Goal: Task Accomplishment & Management: Manage account settings

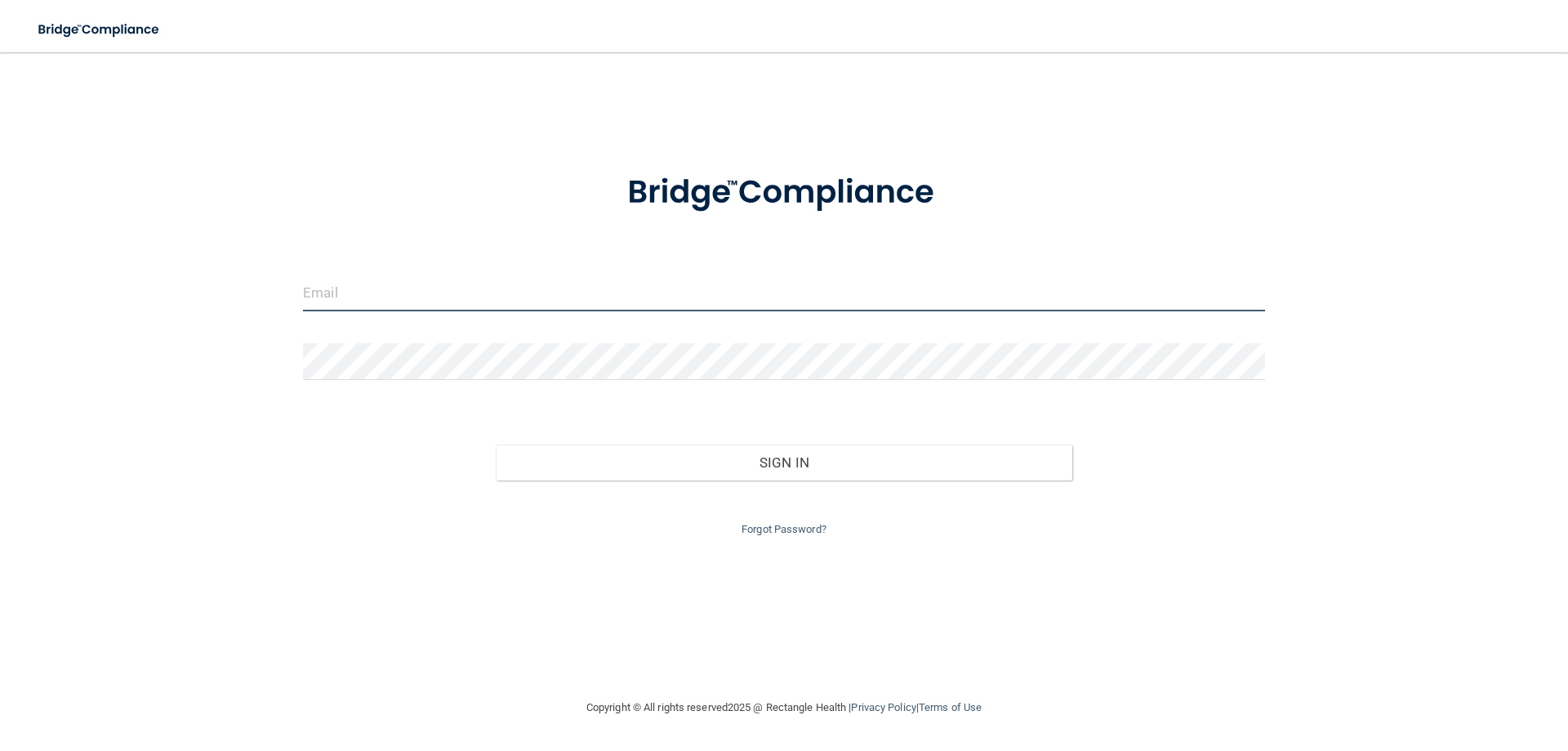
click at [379, 292] on input "email" at bounding box center [783, 293] width 962 height 37
type input "[EMAIL_ADDRESS][DOMAIN_NAME]"
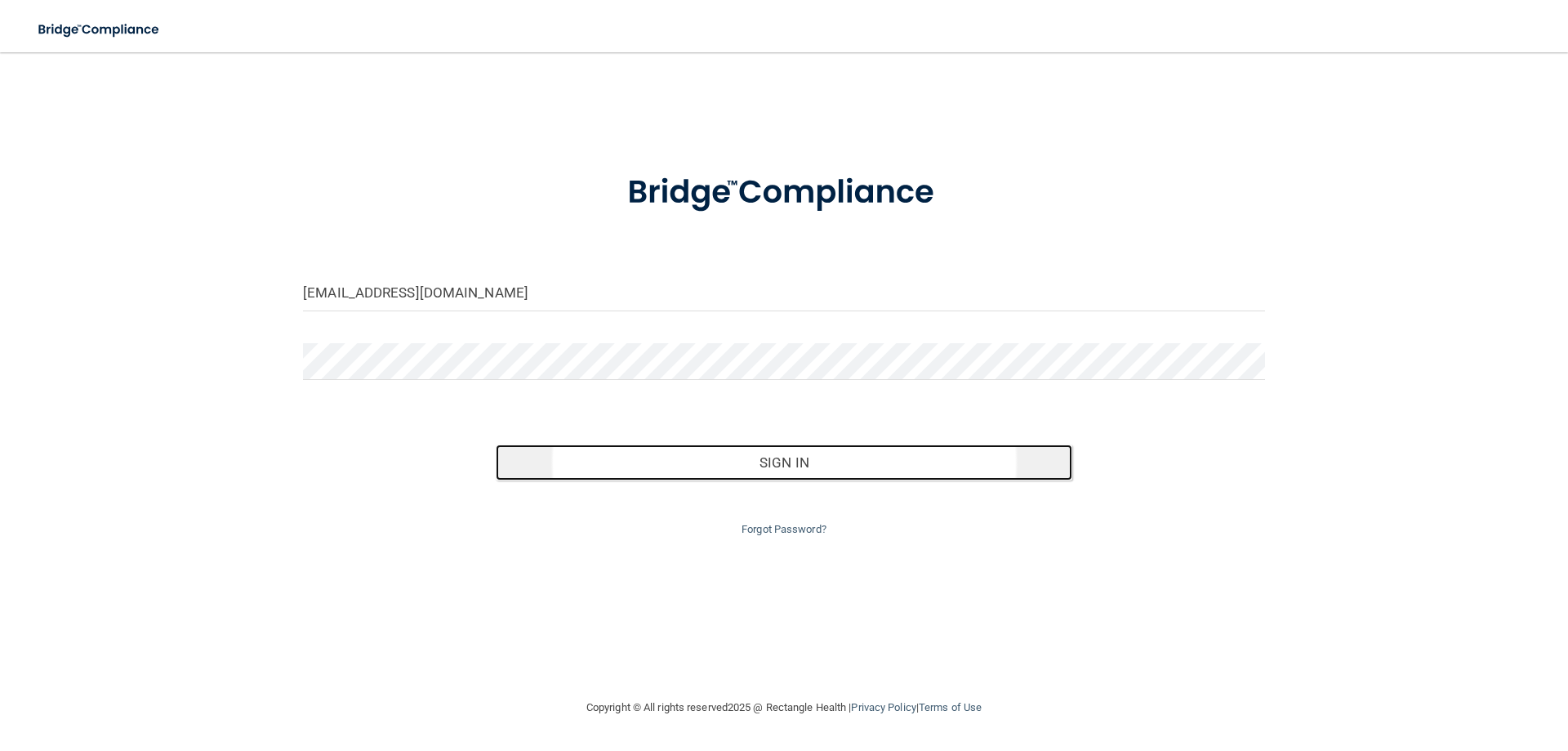
click at [770, 462] on button "Sign In" at bounding box center [784, 463] width 577 height 36
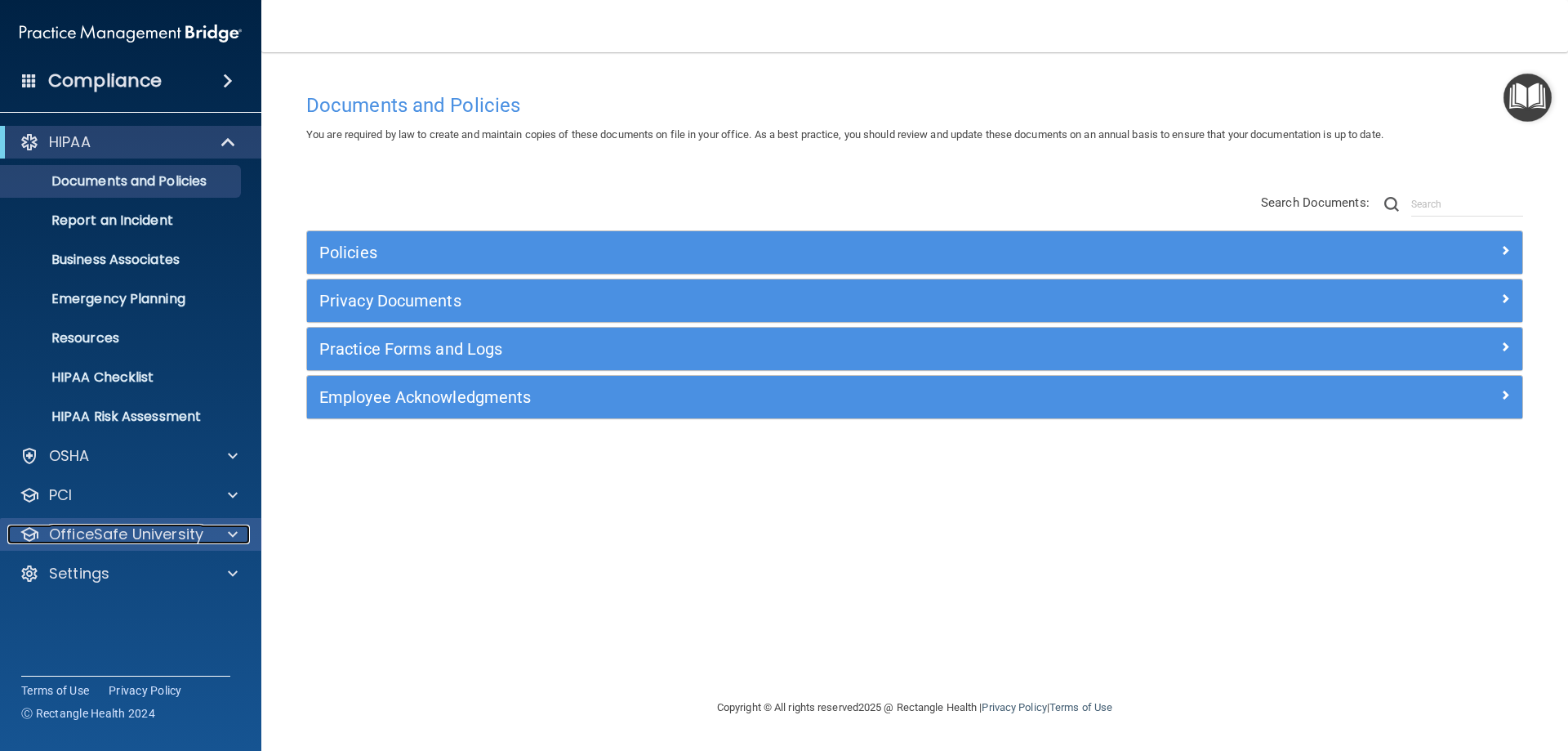
click at [84, 532] on p "OfficeSafe University" at bounding box center [127, 535] width 154 height 20
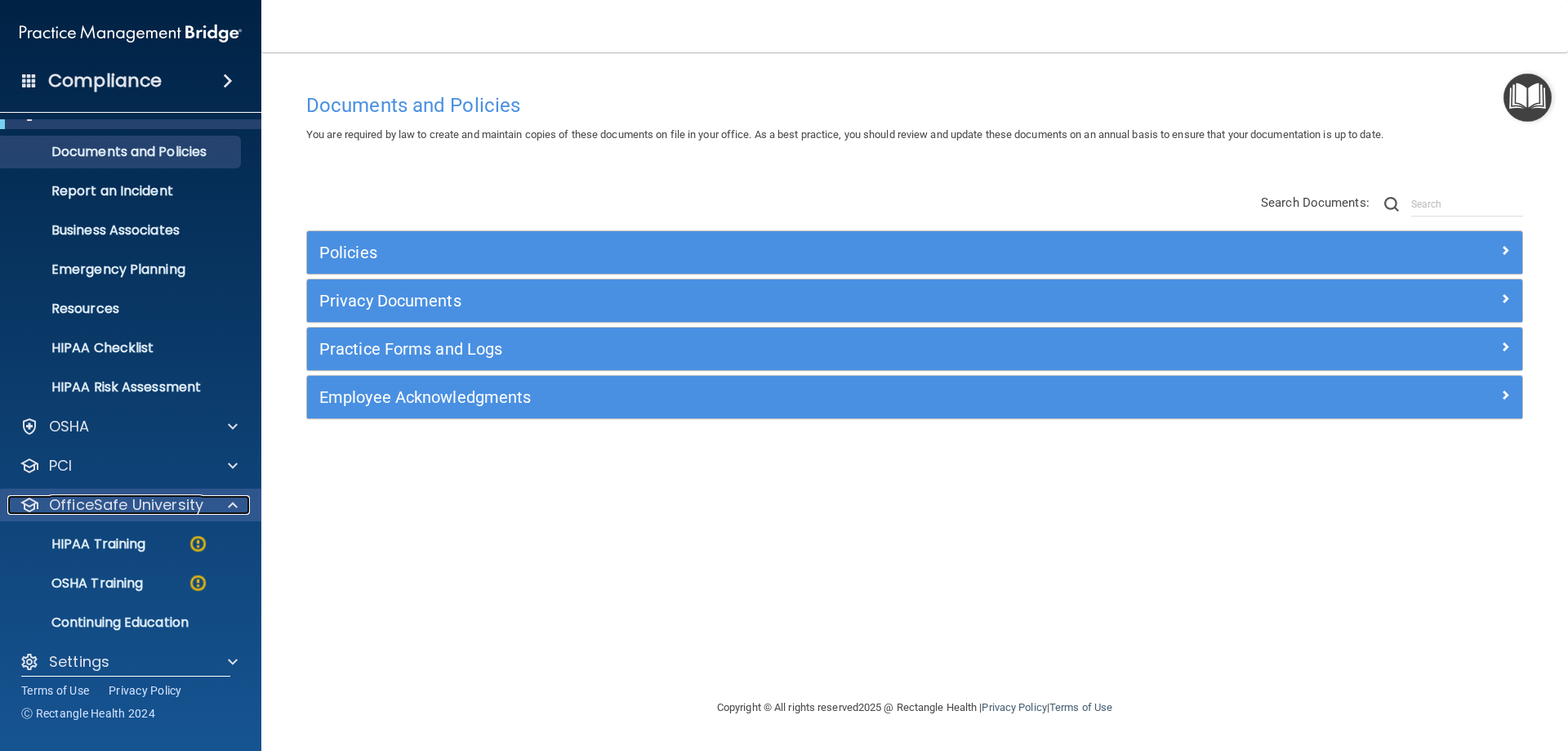
scroll to position [45, 0]
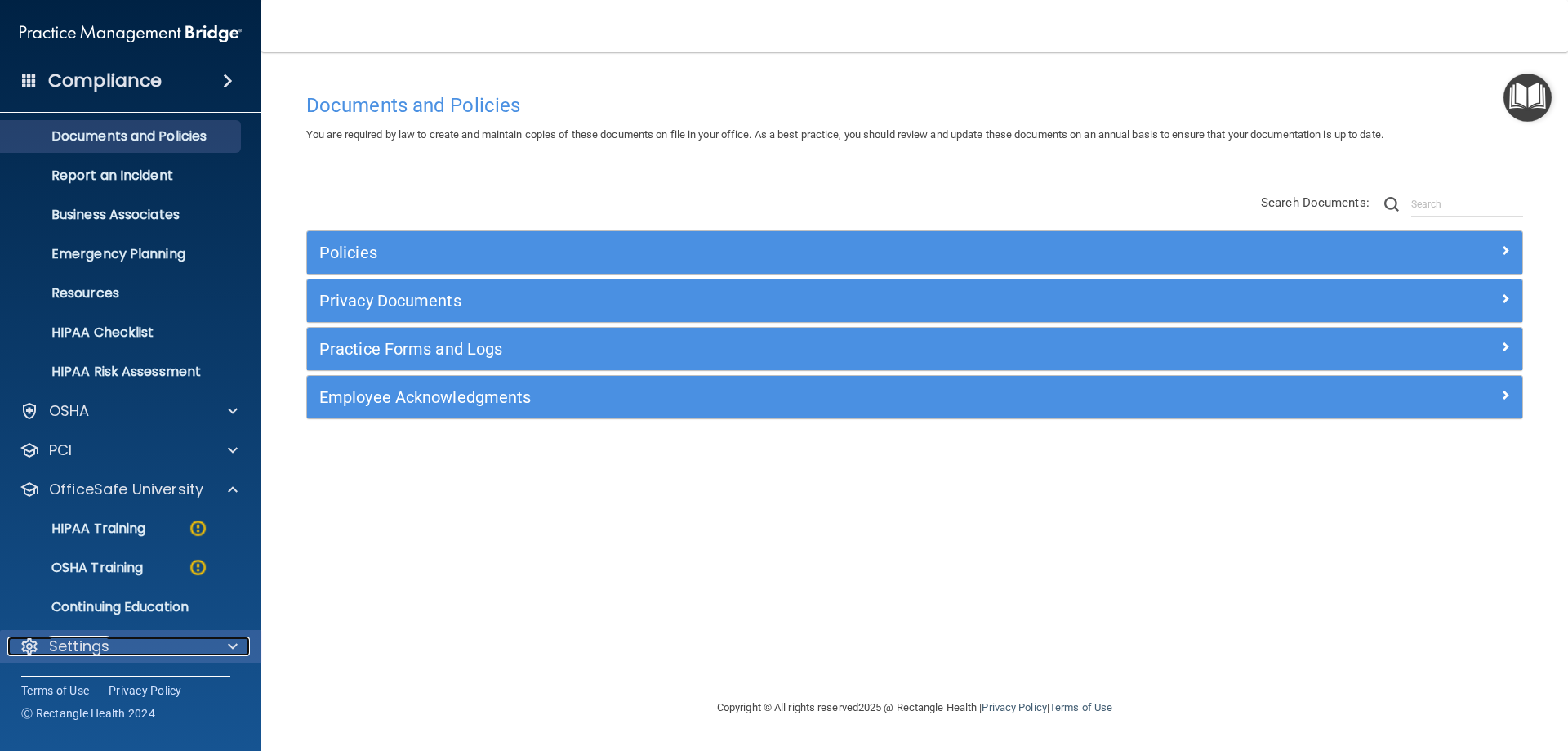
click at [90, 649] on p "Settings" at bounding box center [79, 647] width 60 height 20
click at [234, 640] on span at bounding box center [233, 647] width 10 height 20
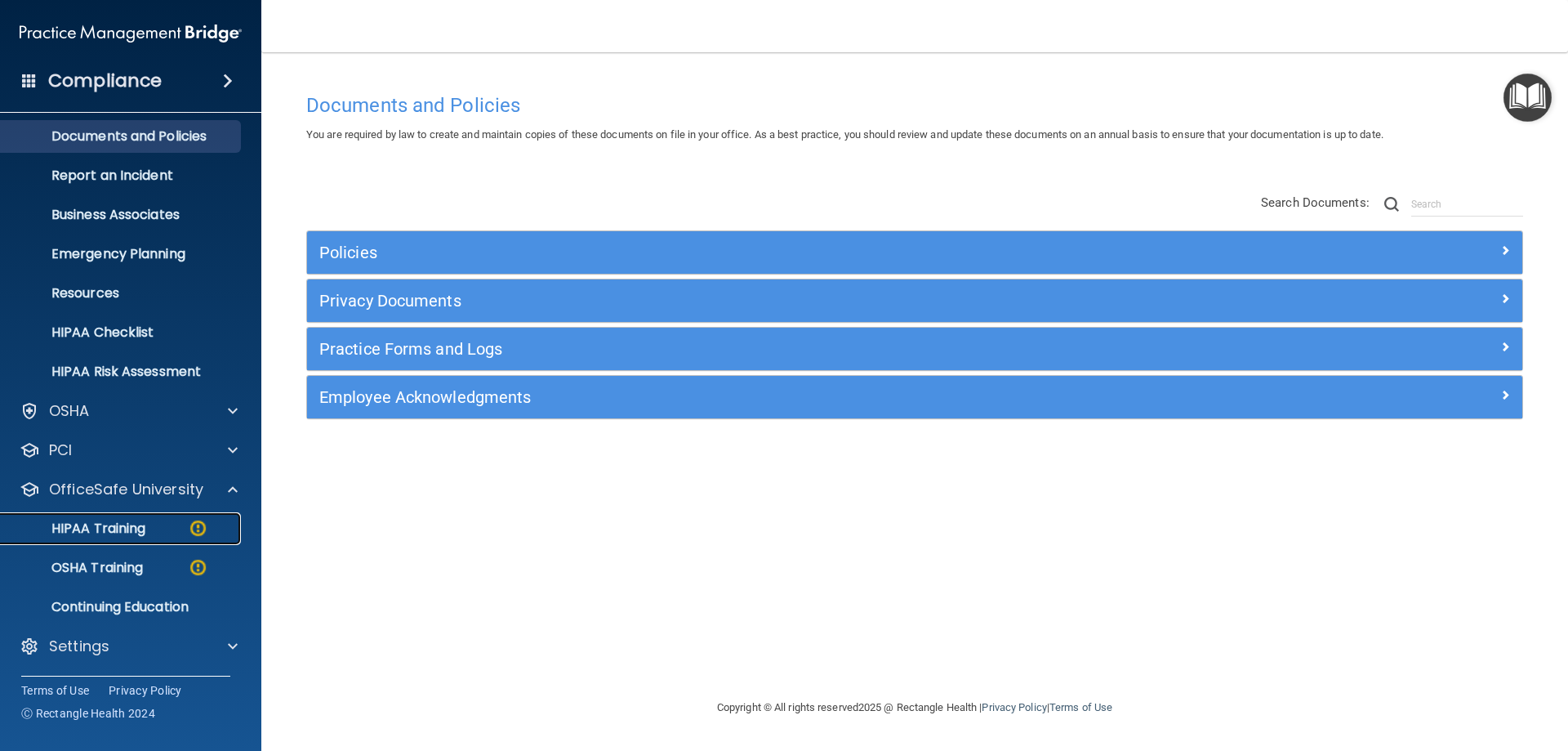
click at [85, 530] on p "HIPAA Training" at bounding box center [78, 528] width 135 height 16
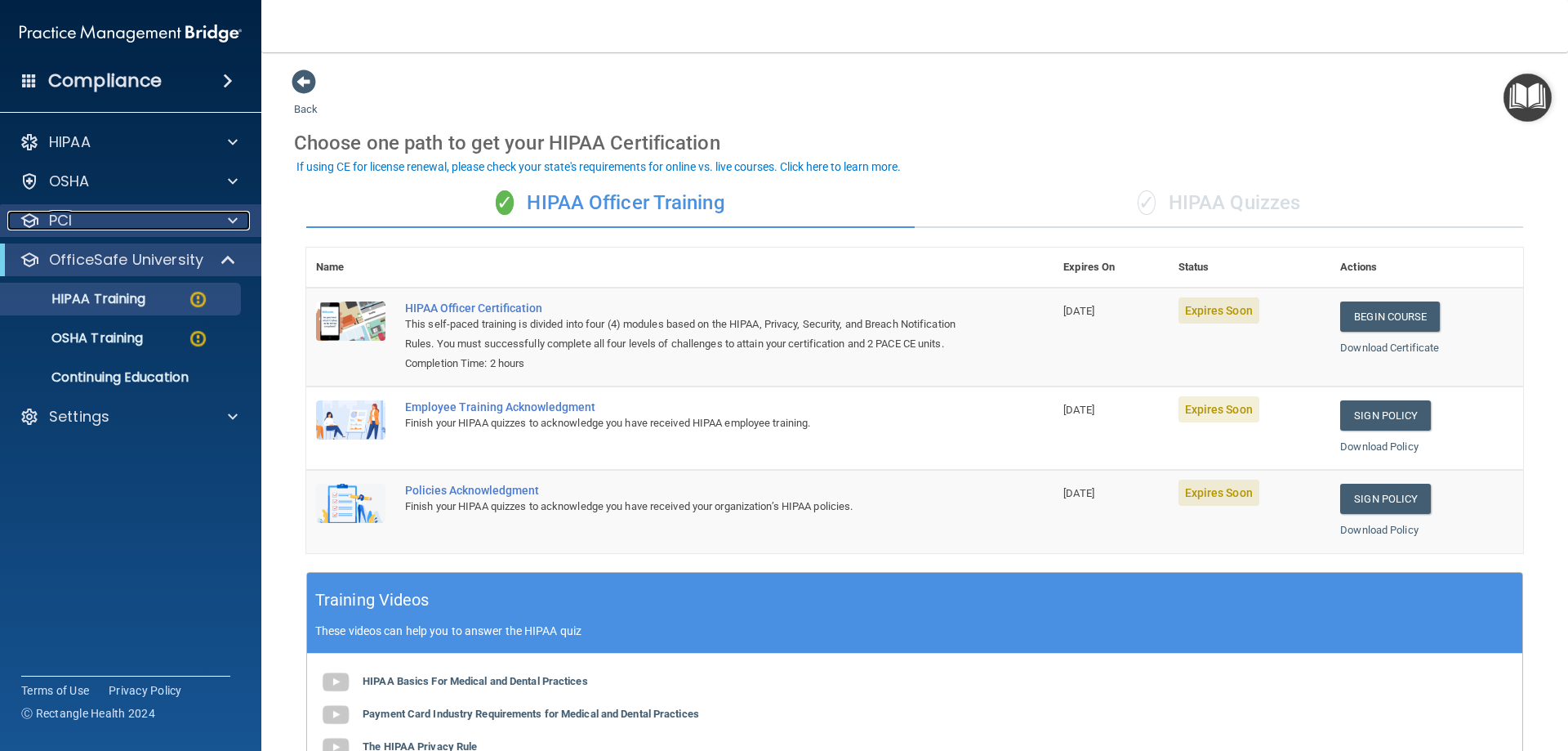
click at [58, 228] on p "PCI" at bounding box center [60, 221] width 22 height 20
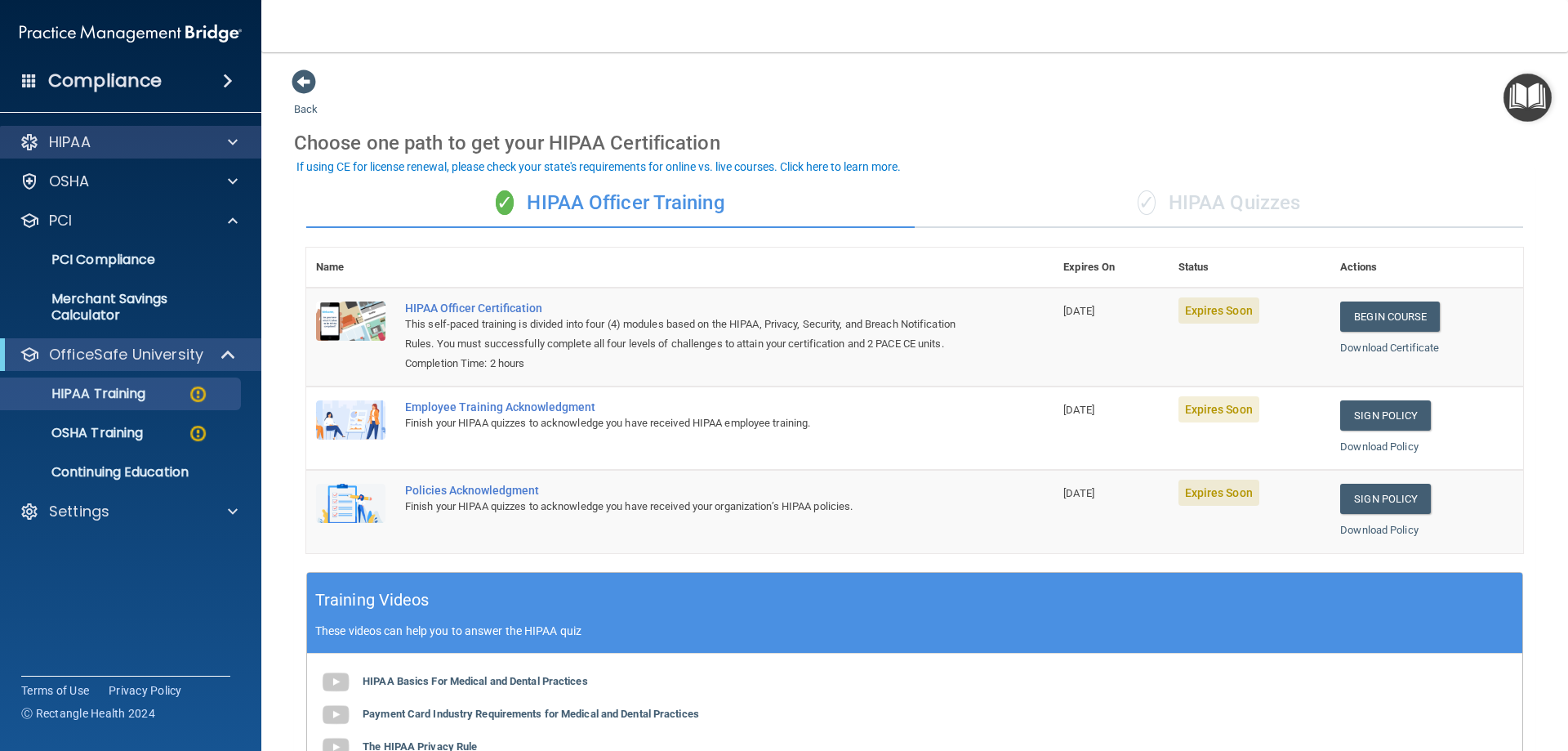
click at [206, 129] on div "HIPAA" at bounding box center [131, 142] width 262 height 32
click at [100, 69] on div "Compliance" at bounding box center [130, 81] width 261 height 36
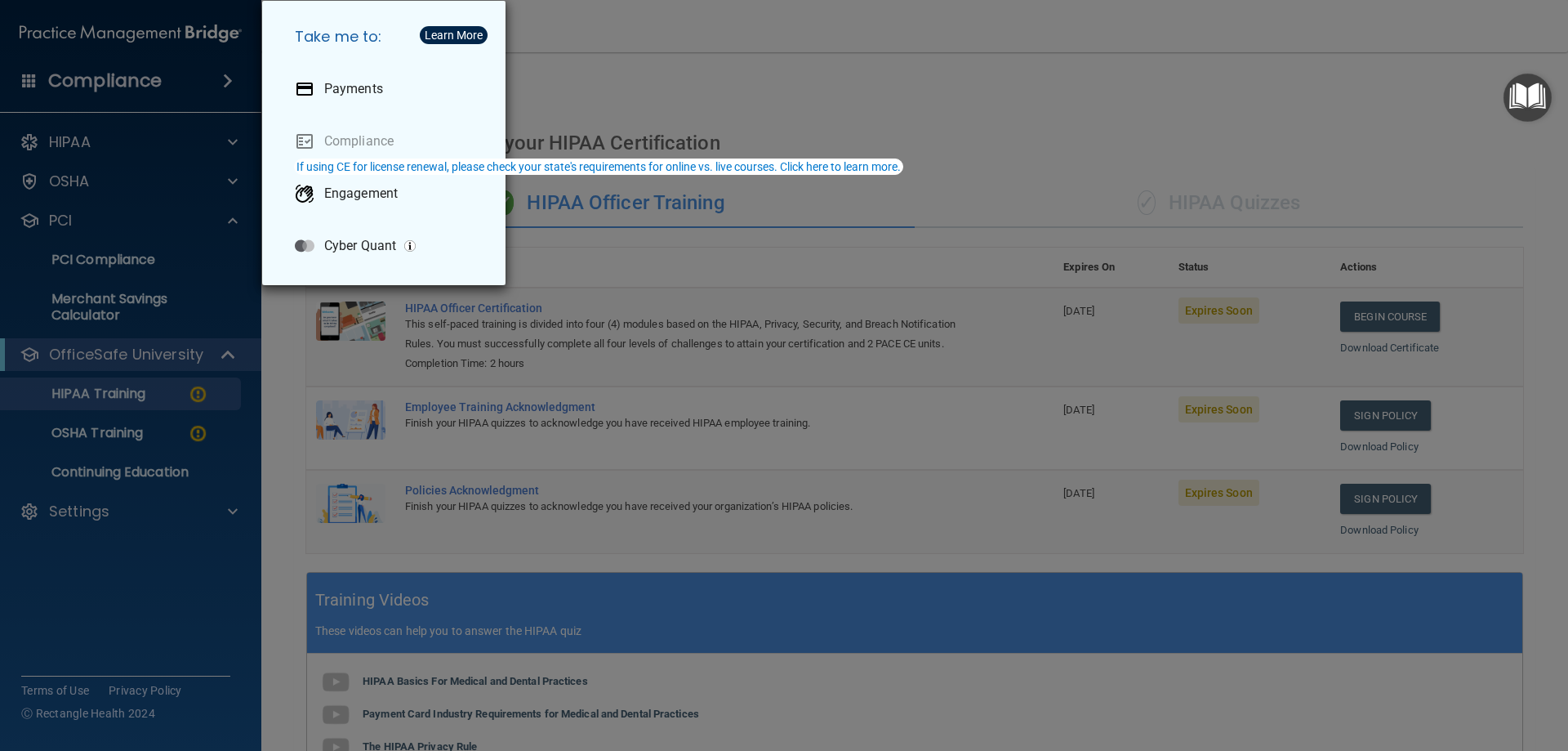
click at [23, 76] on div "Take me to: Payments Compliance Engagement Cyber Quant" at bounding box center [784, 376] width 1568 height 751
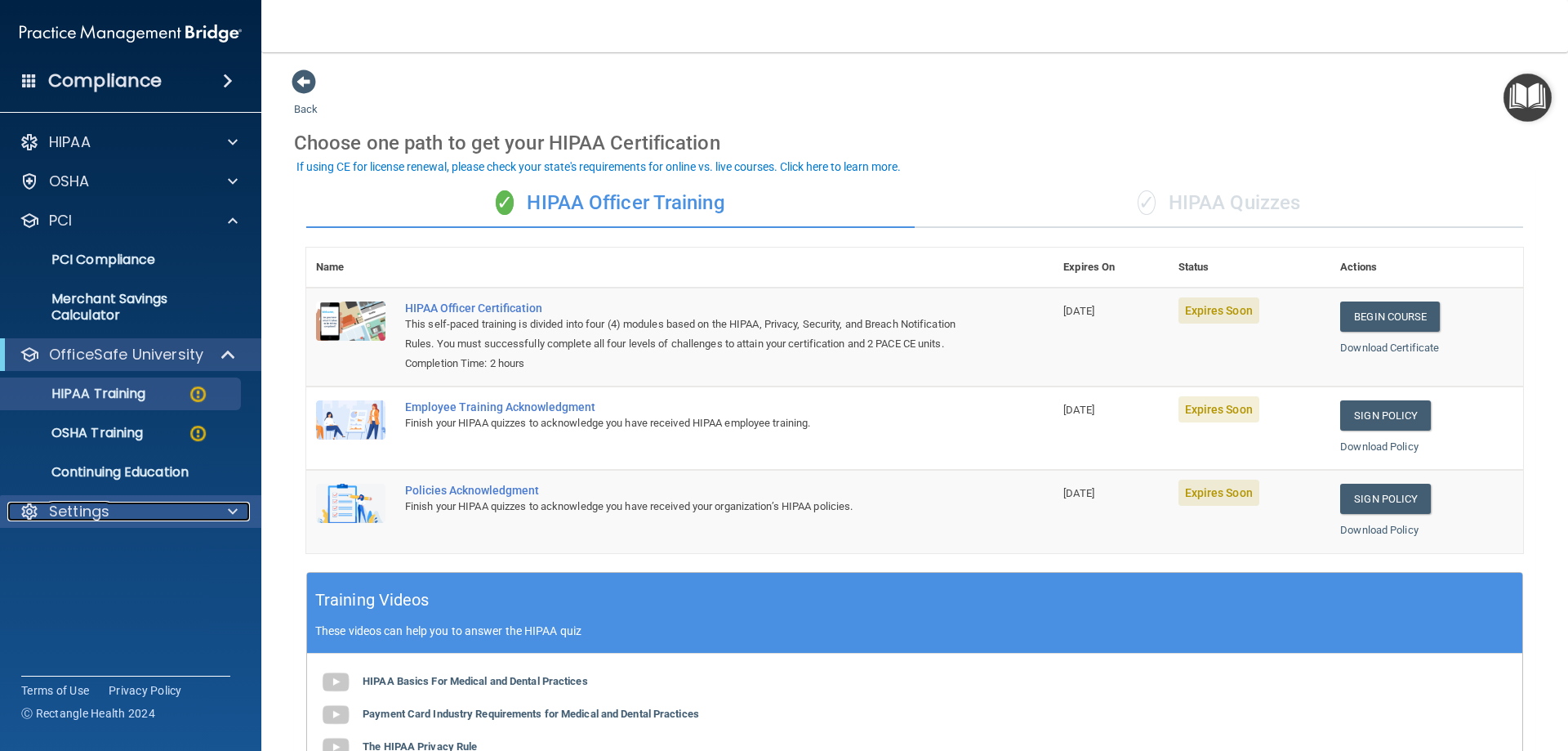
click at [81, 515] on p "Settings" at bounding box center [79, 511] width 60 height 20
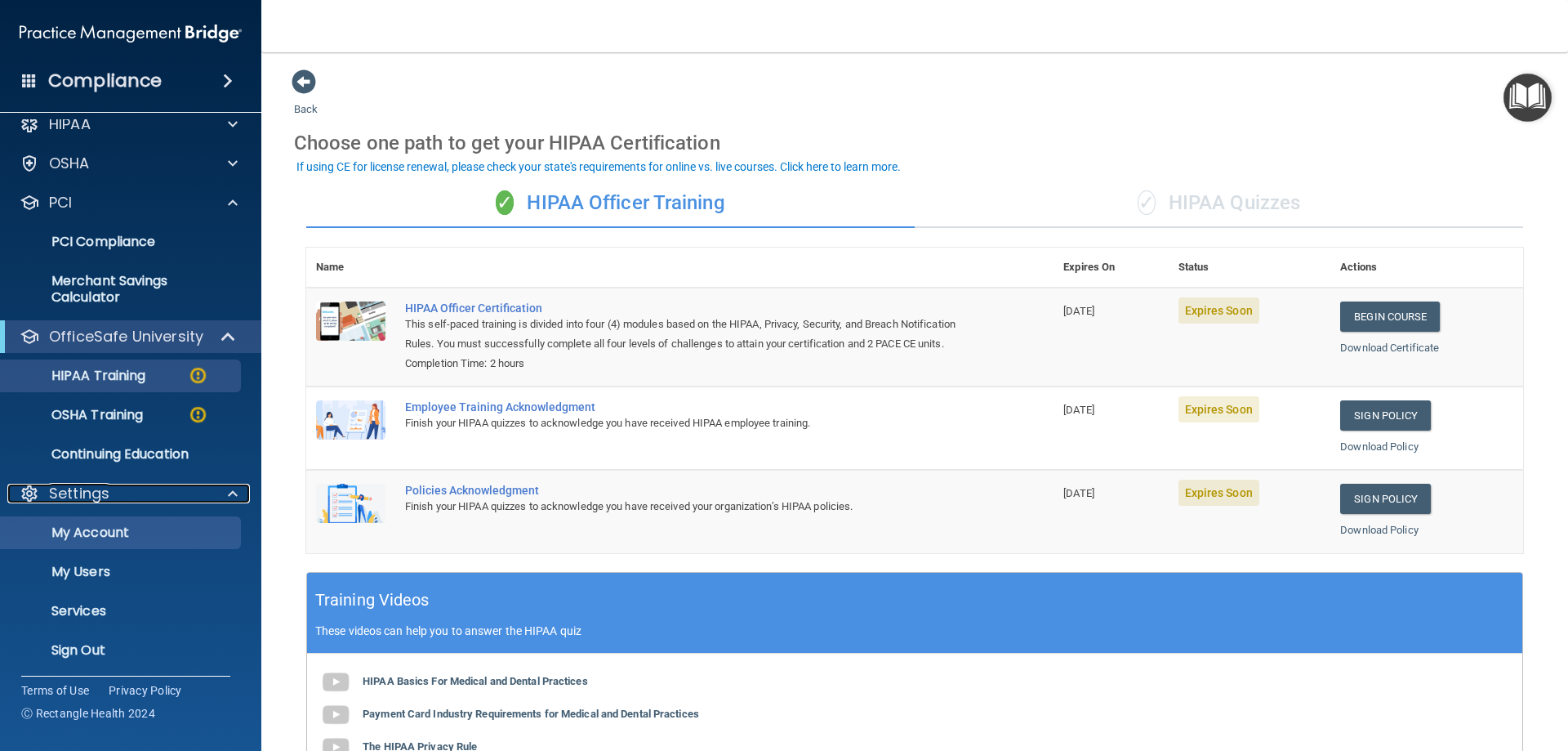
scroll to position [22, 0]
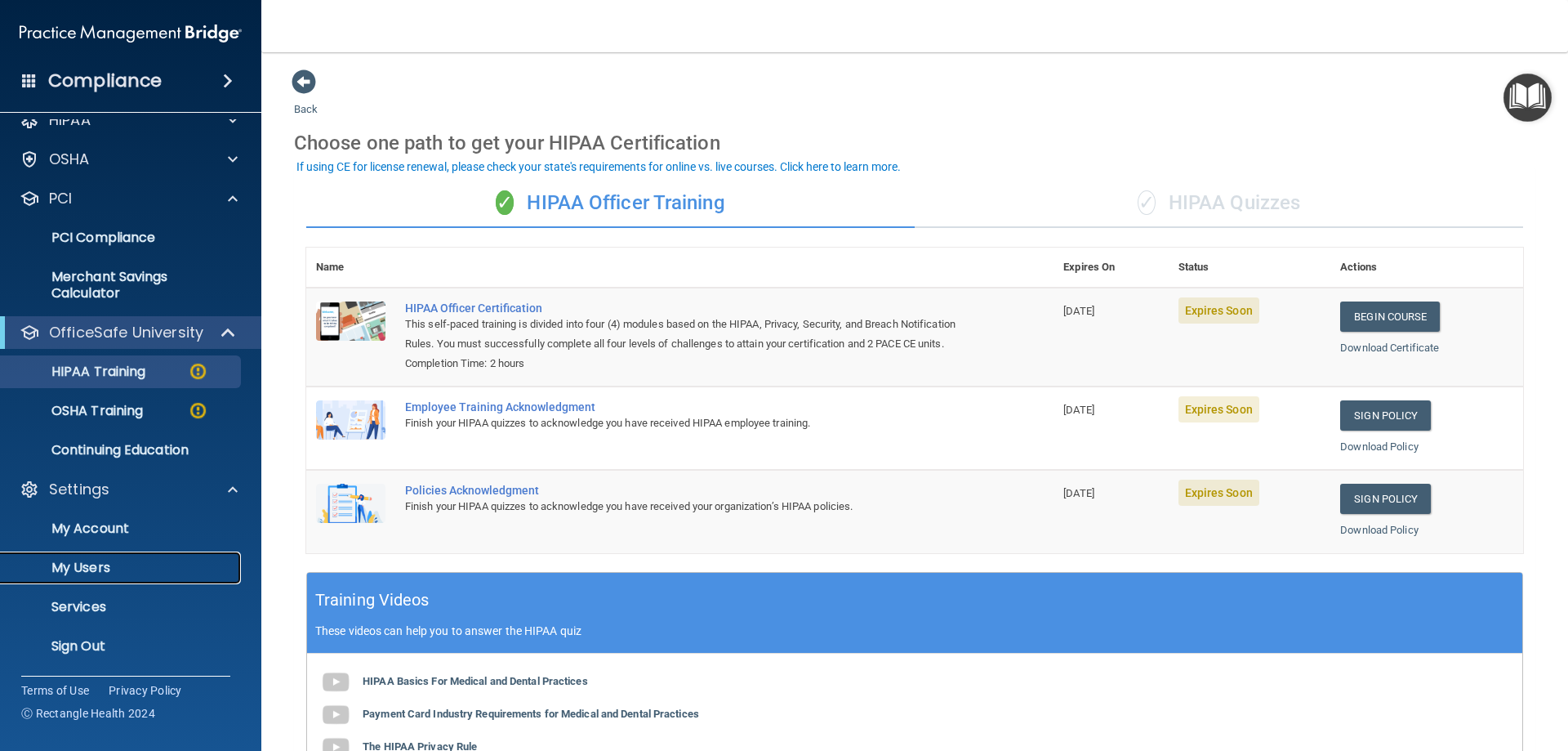
click at [114, 560] on p "My Users" at bounding box center [122, 568] width 223 height 16
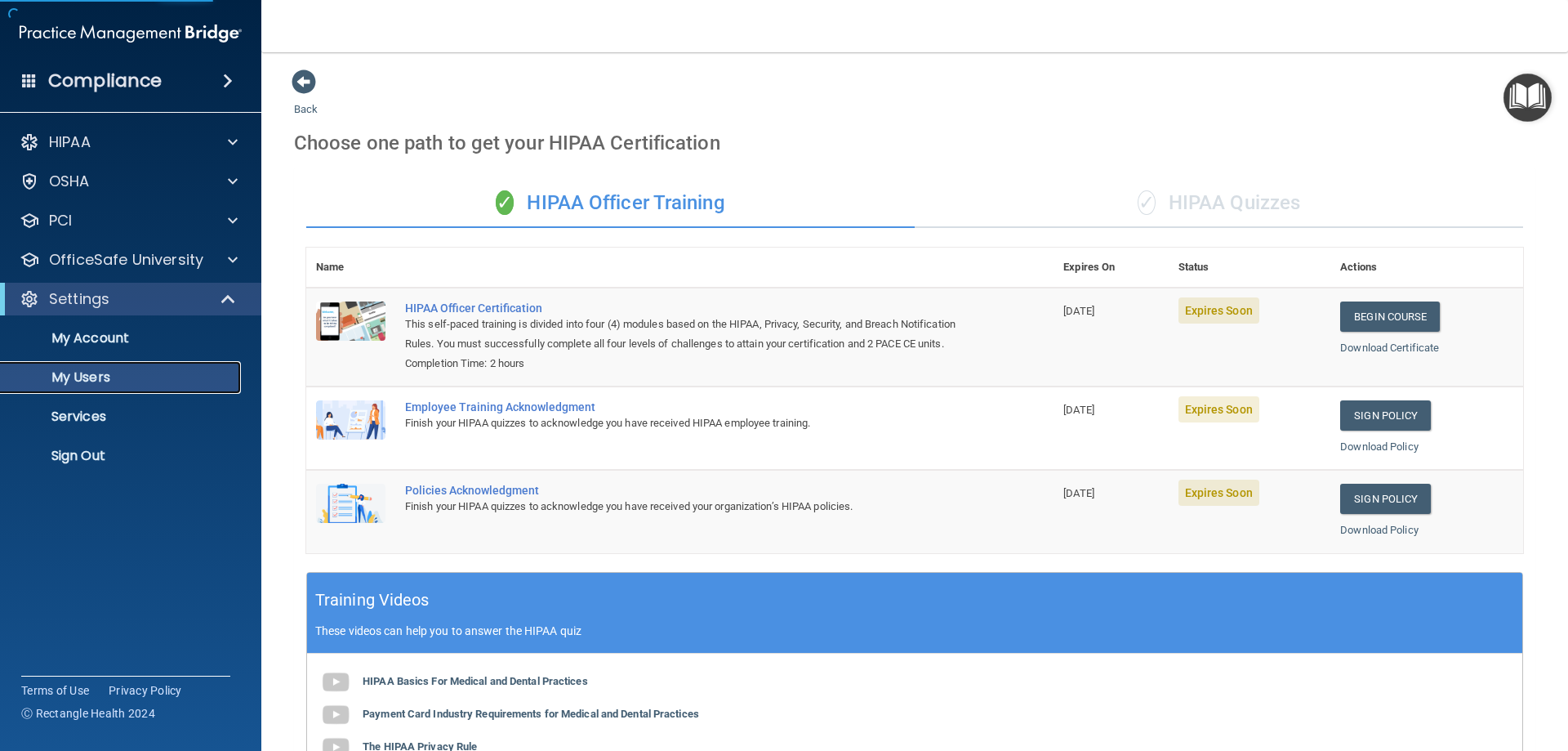
select select "20"
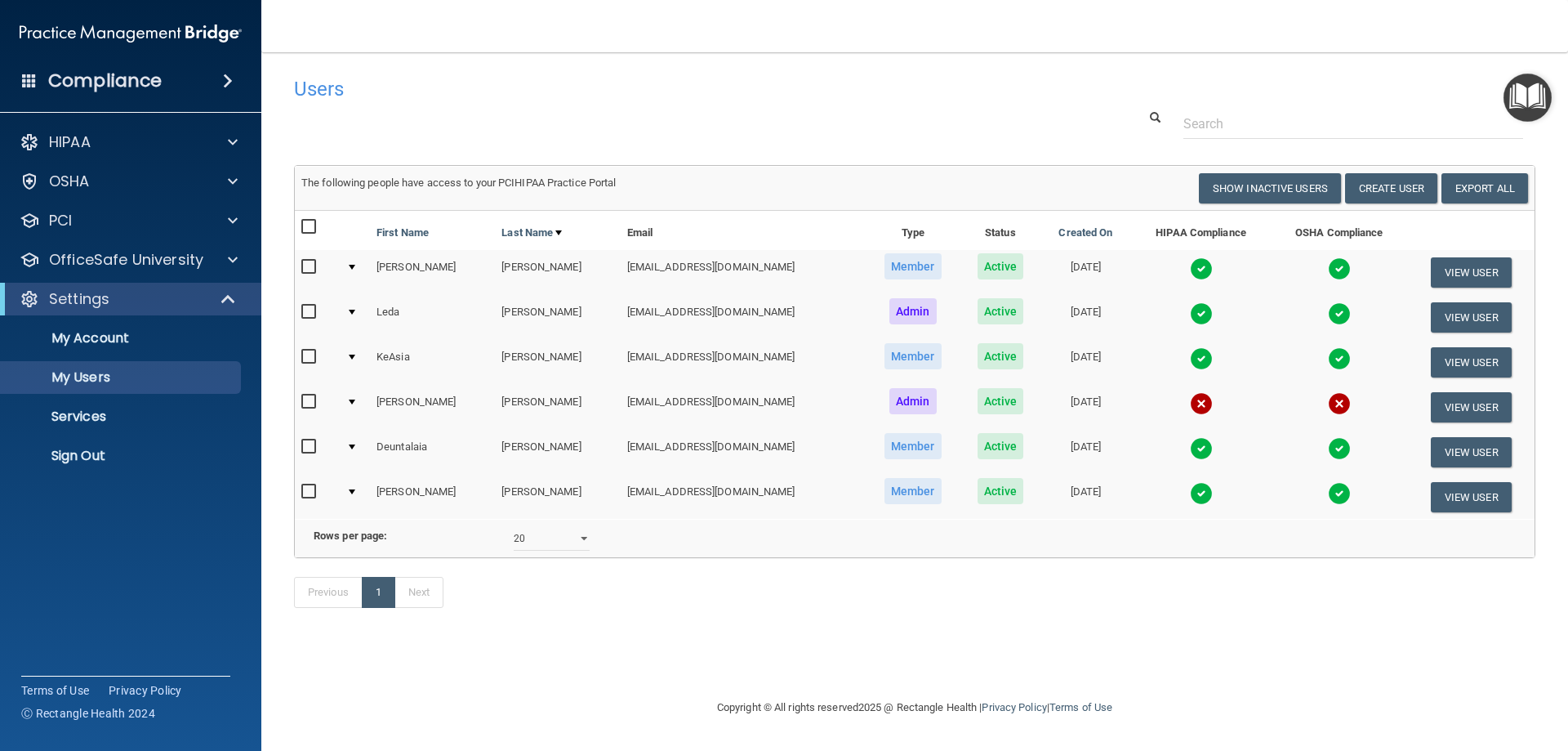
click at [304, 446] on input "checkbox" at bounding box center [311, 446] width 19 height 13
checkbox input "true"
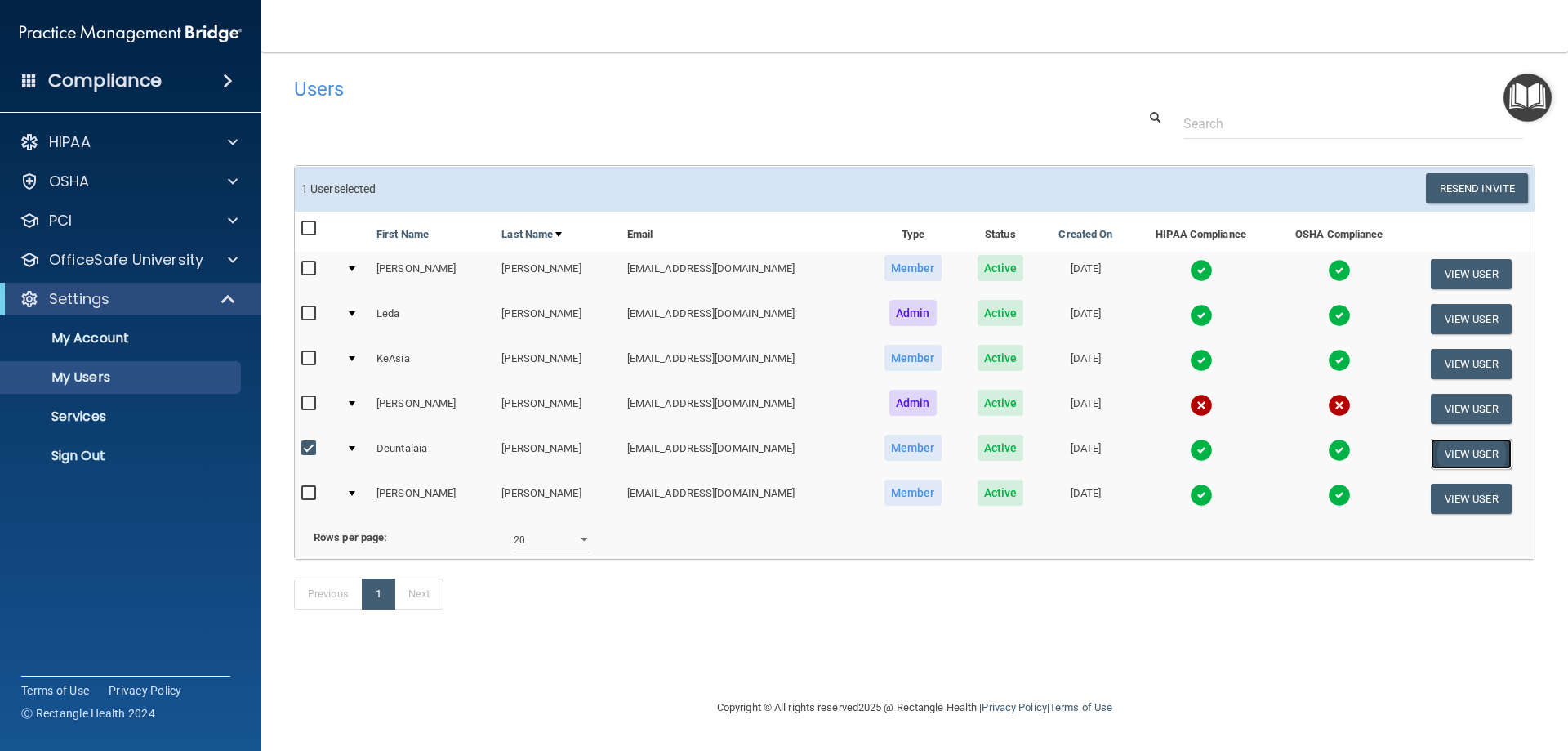
click at [1482, 454] on button "View User" at bounding box center [1472, 454] width 81 height 31
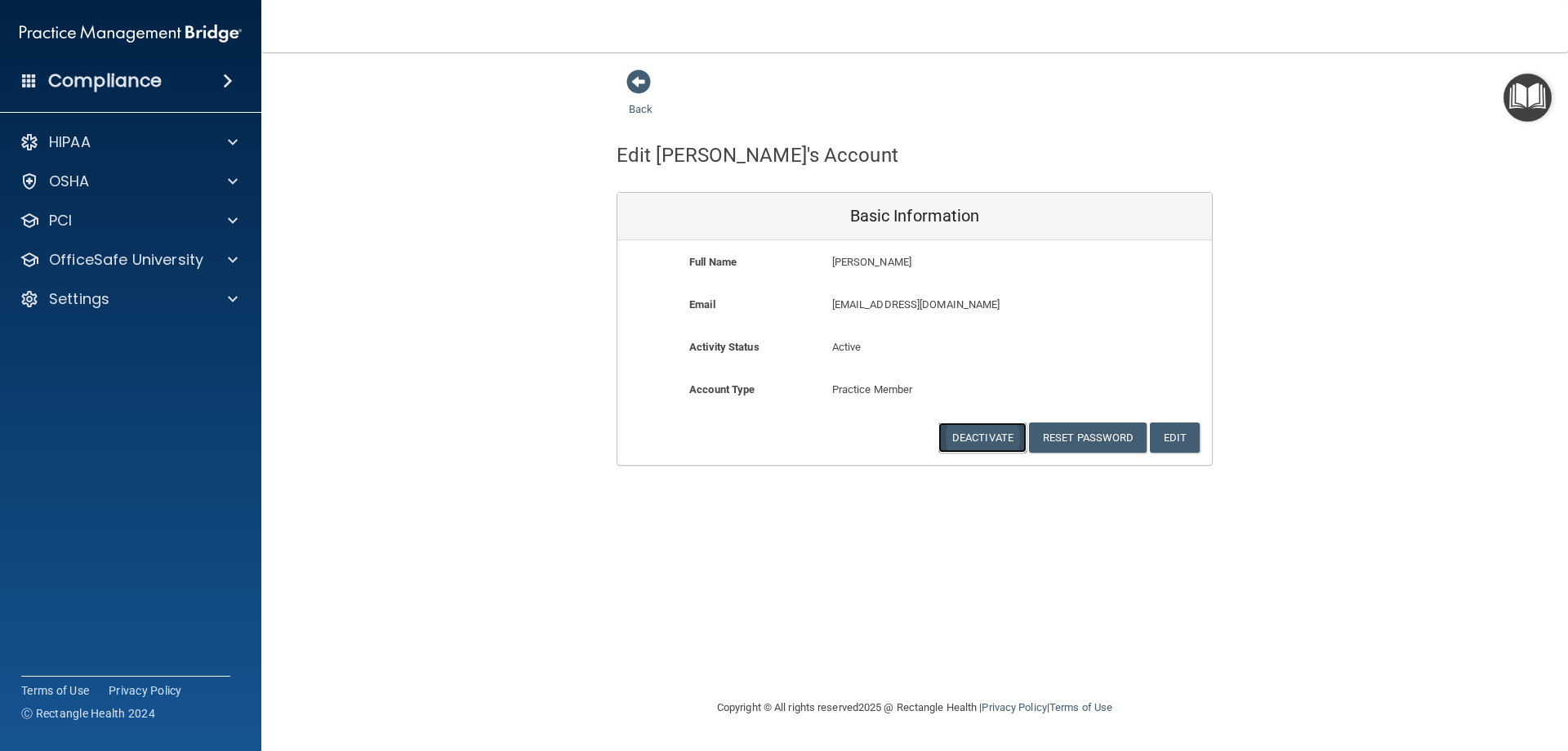
click at [982, 437] on button "Deactivate" at bounding box center [982, 437] width 88 height 31
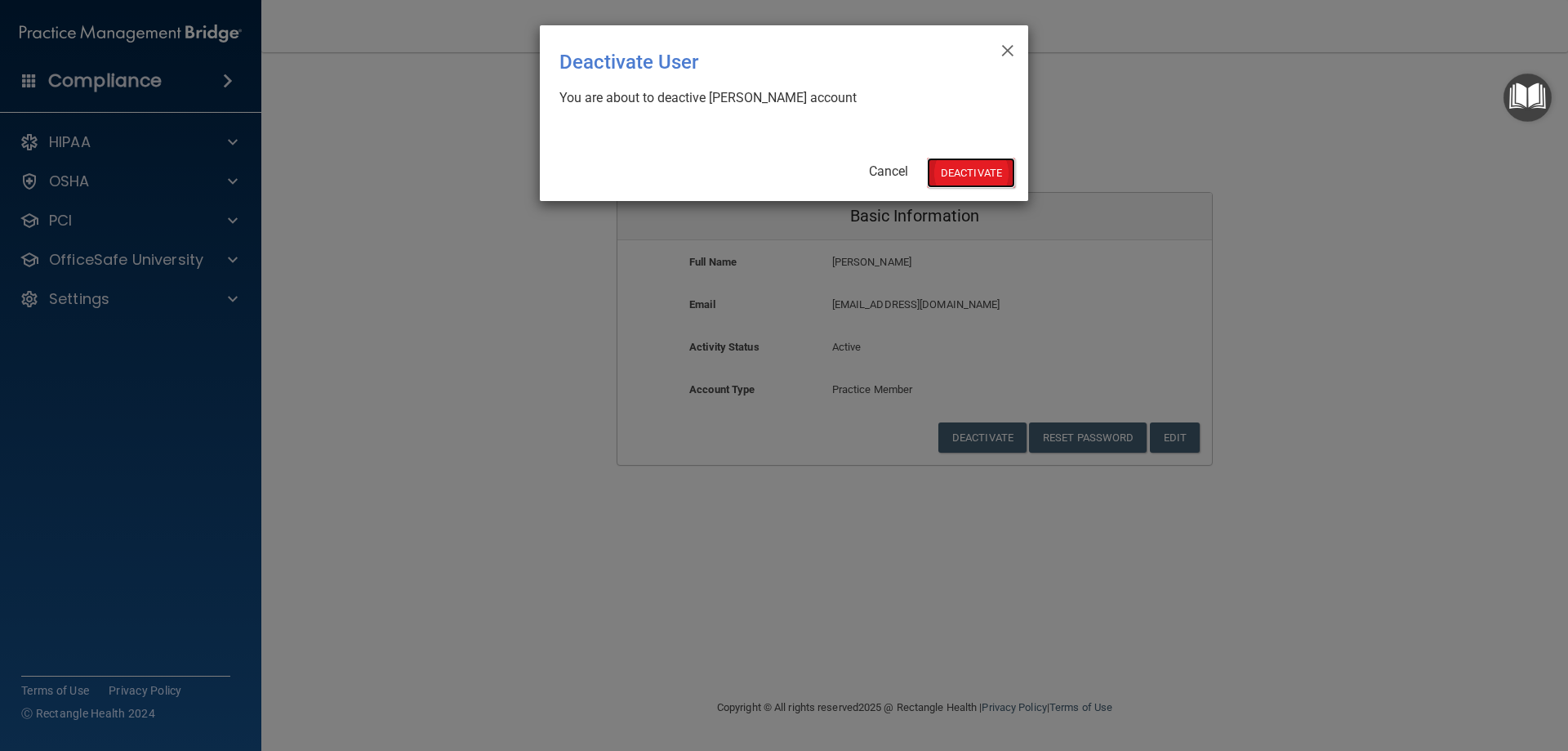
click at [975, 163] on button "Deactivate" at bounding box center [971, 173] width 88 height 31
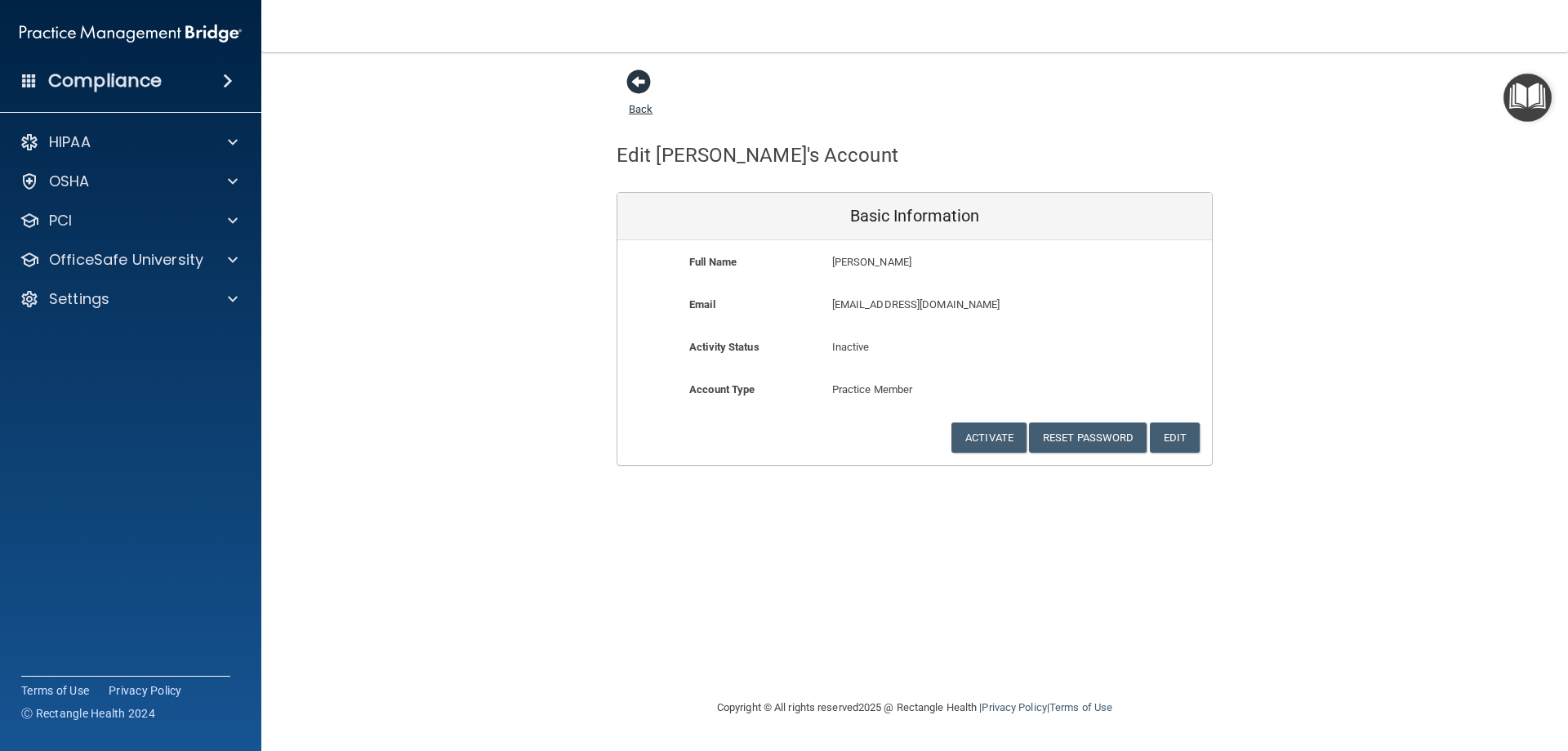
click at [635, 82] on span at bounding box center [639, 81] width 24 height 24
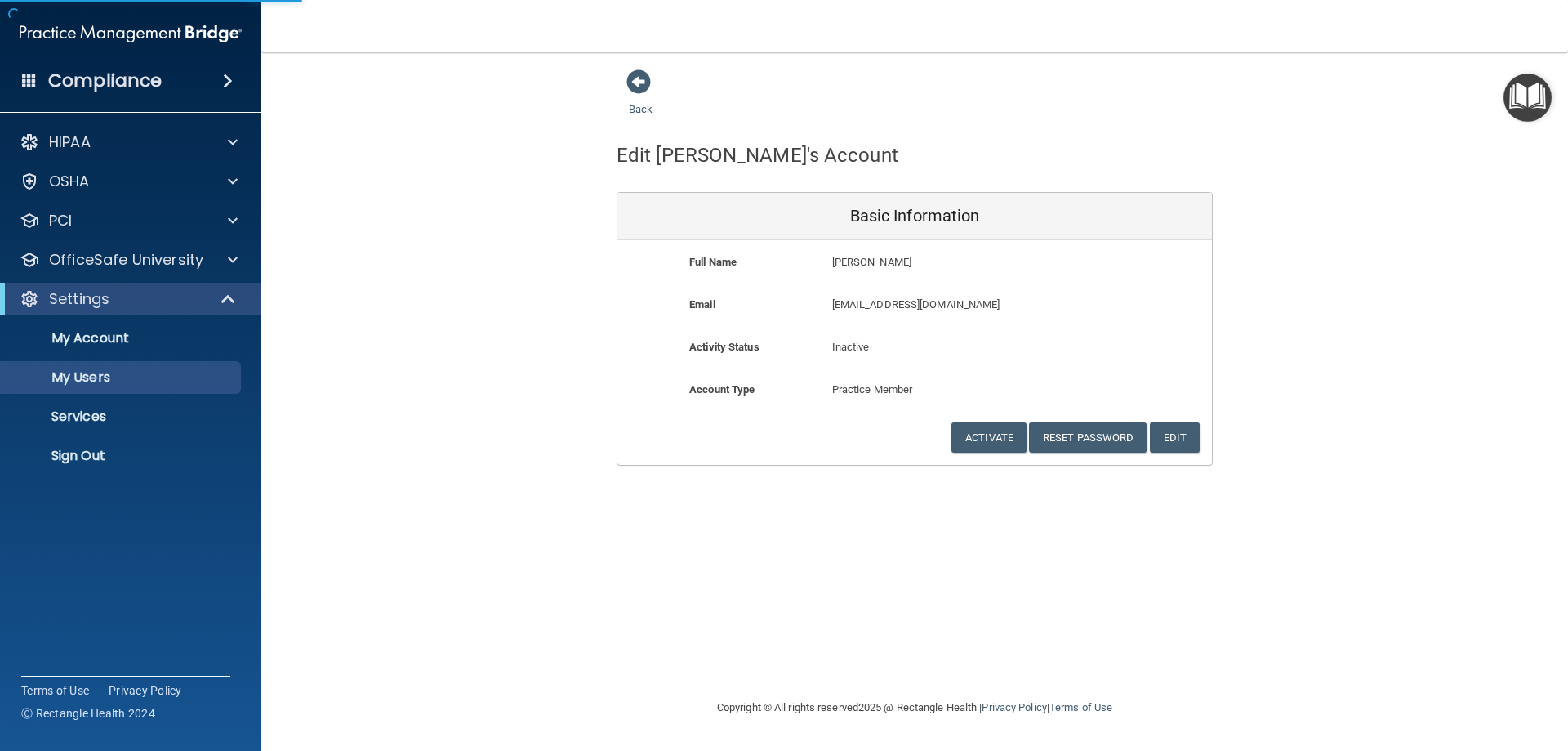
select select "20"
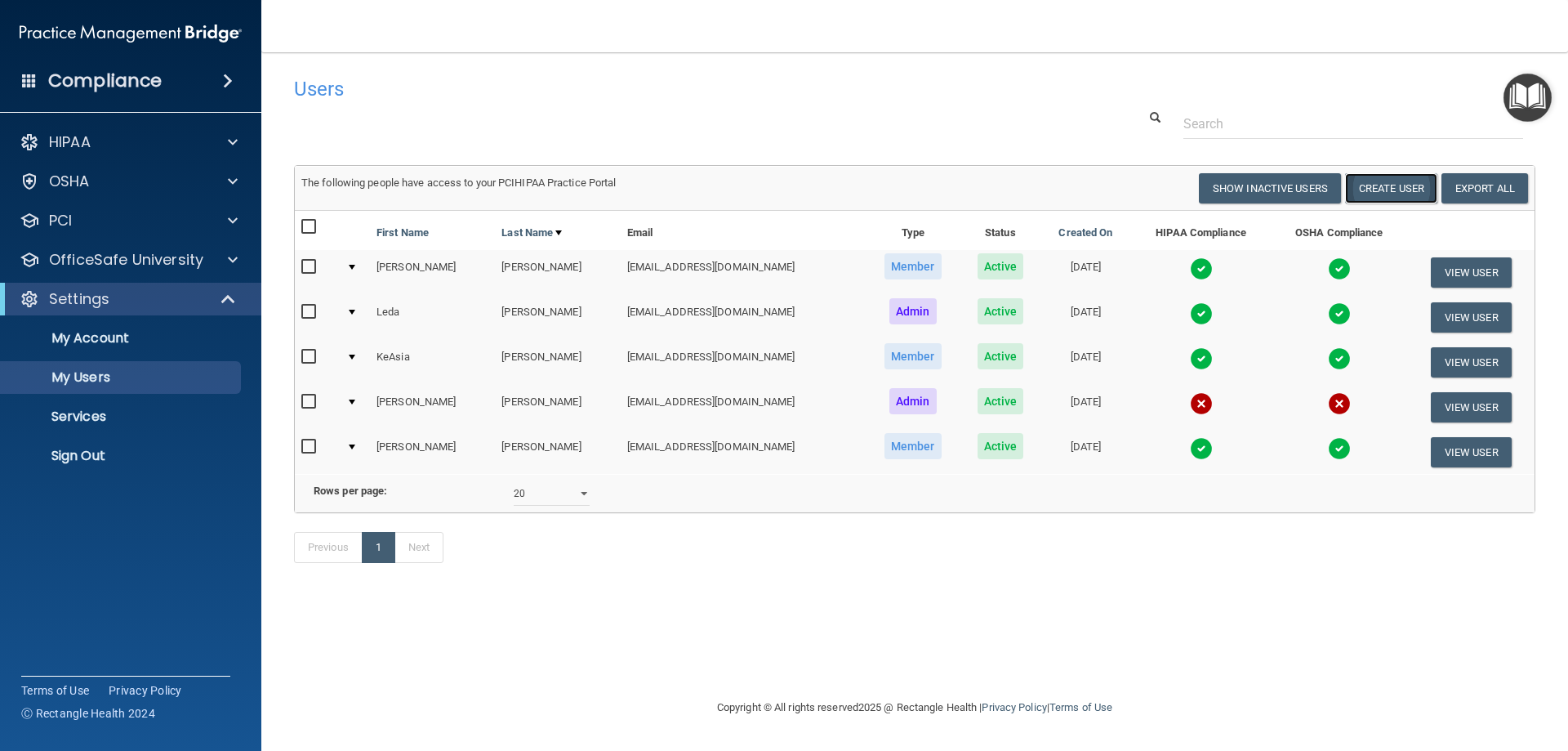
click at [1377, 193] on button "Create User" at bounding box center [1391, 189] width 92 height 31
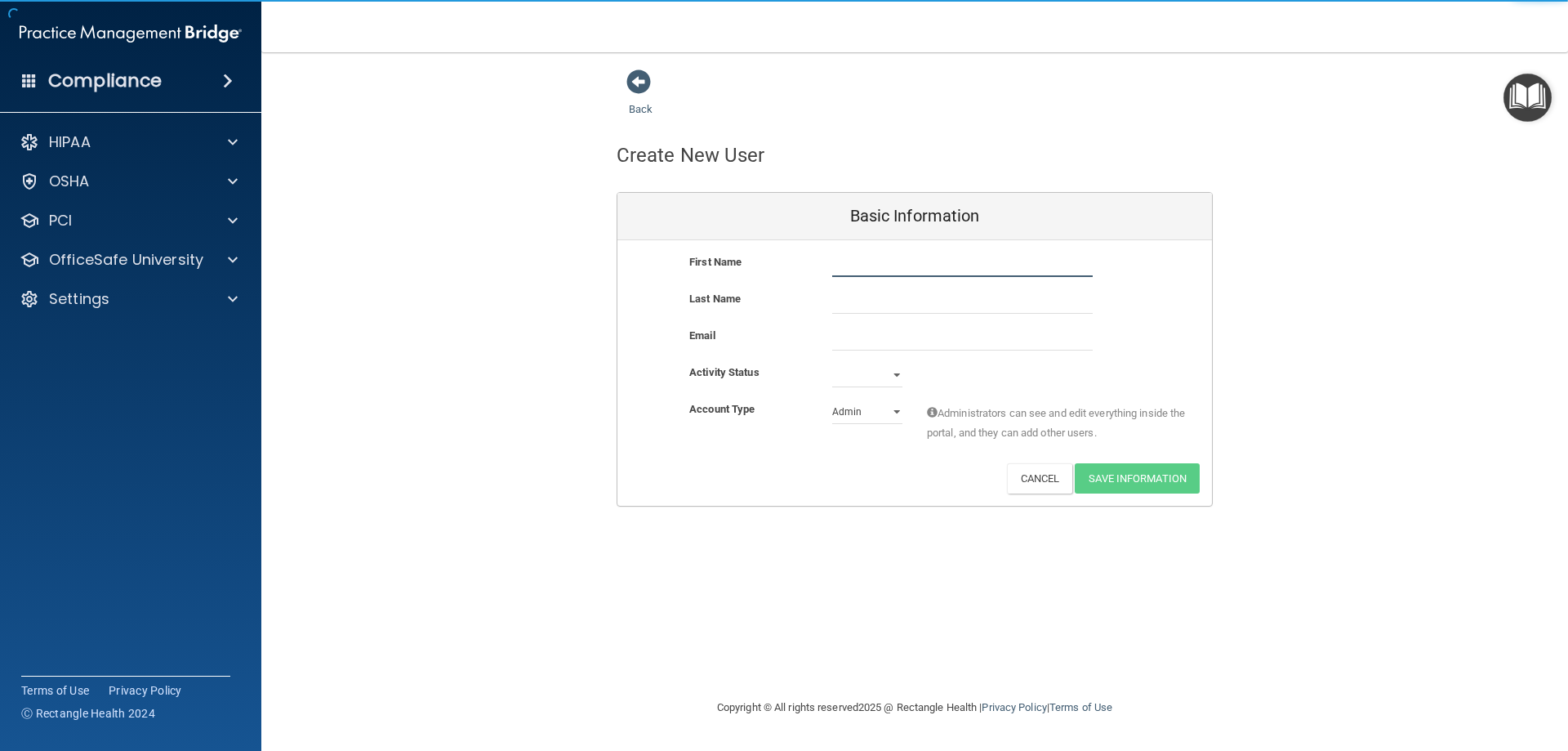
click at [910, 276] on input "text" at bounding box center [963, 264] width 260 height 24
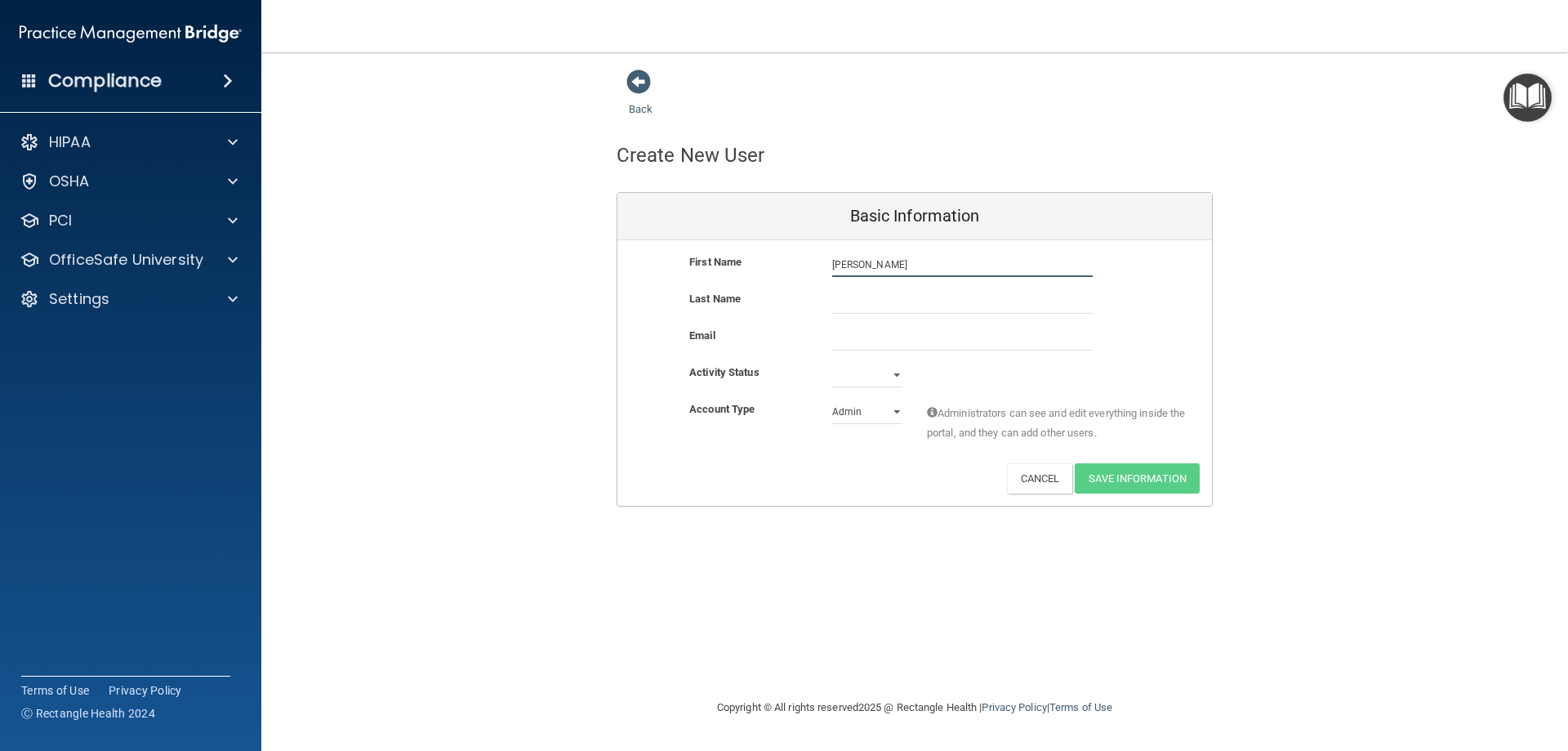
type input "Maresa"
type input "Davis"
click at [906, 339] on input "email" at bounding box center [963, 338] width 260 height 24
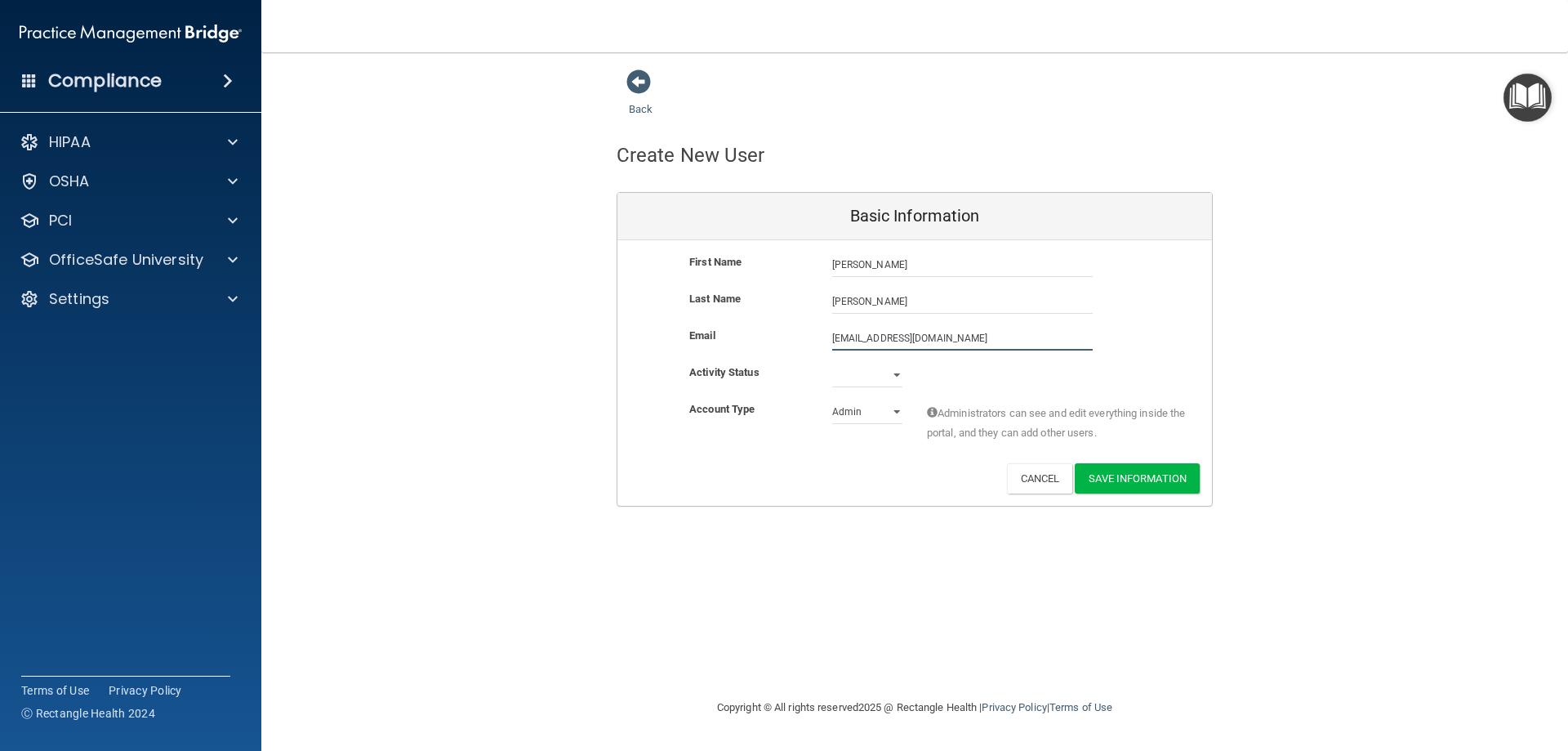
type input "maresadavis27@gmail.com"
click at [899, 372] on select "Active Inactive" at bounding box center [868, 375] width 70 height 24
select select "active"
click at [832, 363] on select "Active Inactive" at bounding box center [868, 375] width 70 height 24
click at [870, 411] on select "Admin Member" at bounding box center [868, 411] width 70 height 24
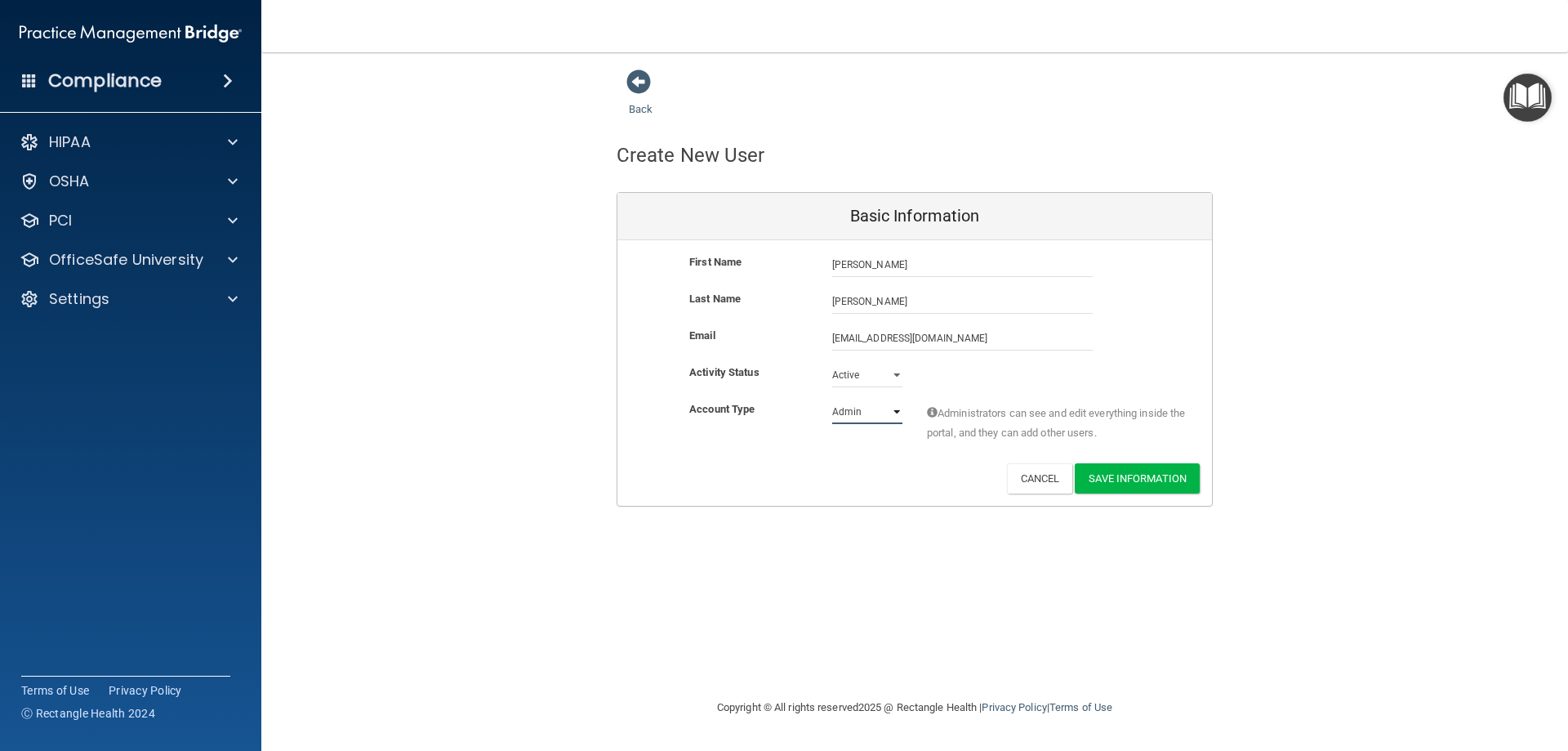
select select "practice_member"
click at [832, 400] on select "Admin Member" at bounding box center [868, 411] width 70 height 24
click at [1124, 487] on button "Save Information" at bounding box center [1137, 479] width 125 height 31
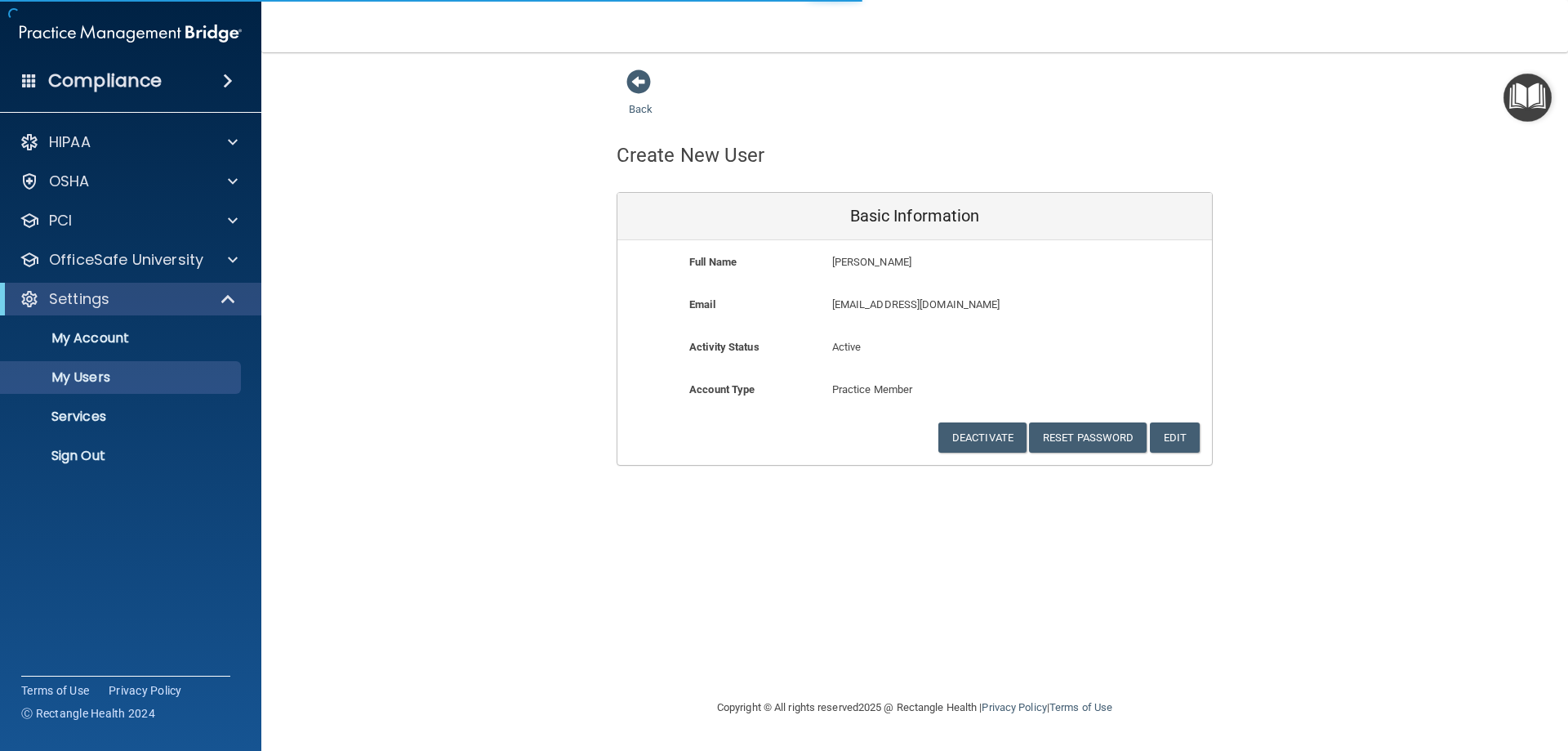
select select "20"
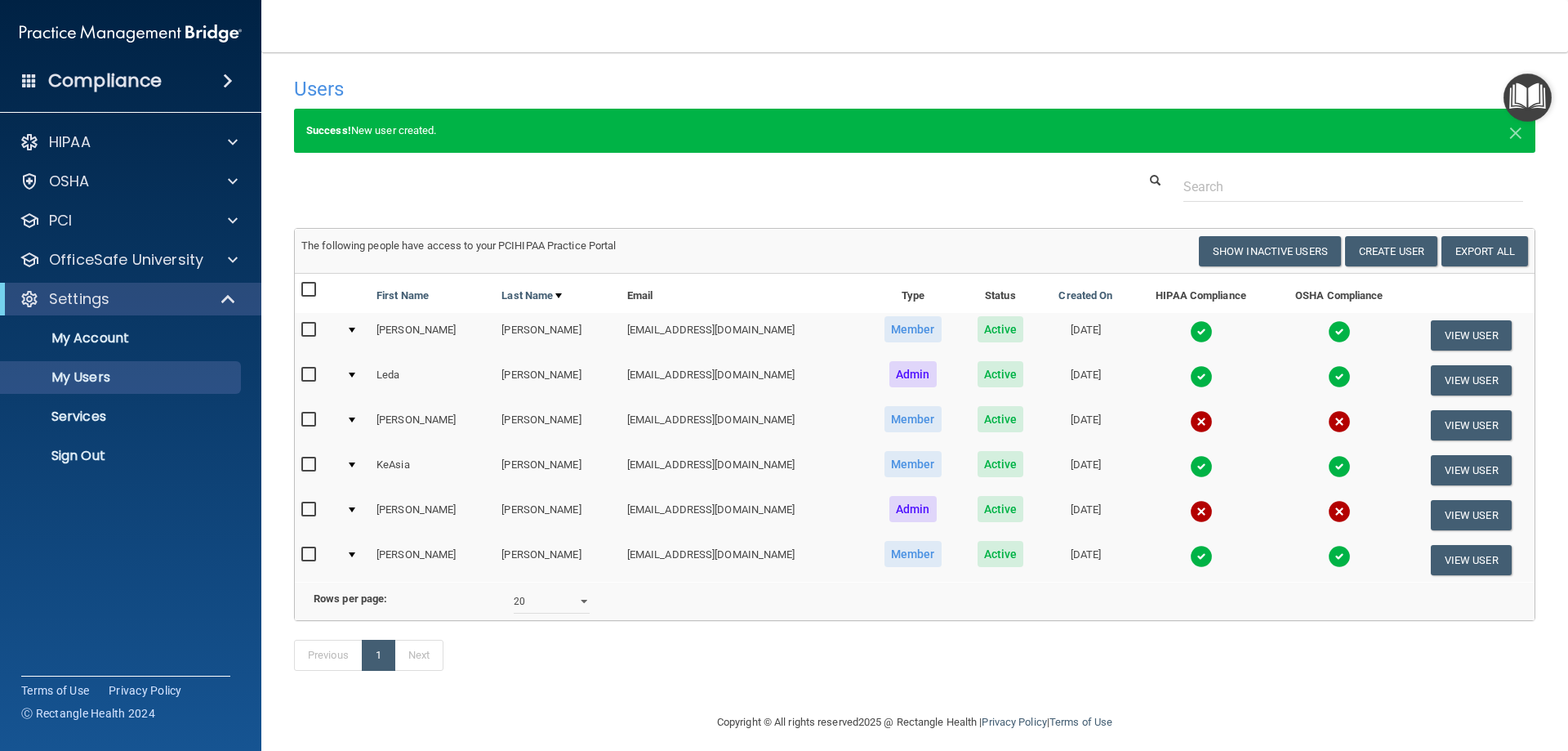
click at [305, 420] on input "checkbox" at bounding box center [311, 420] width 19 height 13
checkbox input "true"
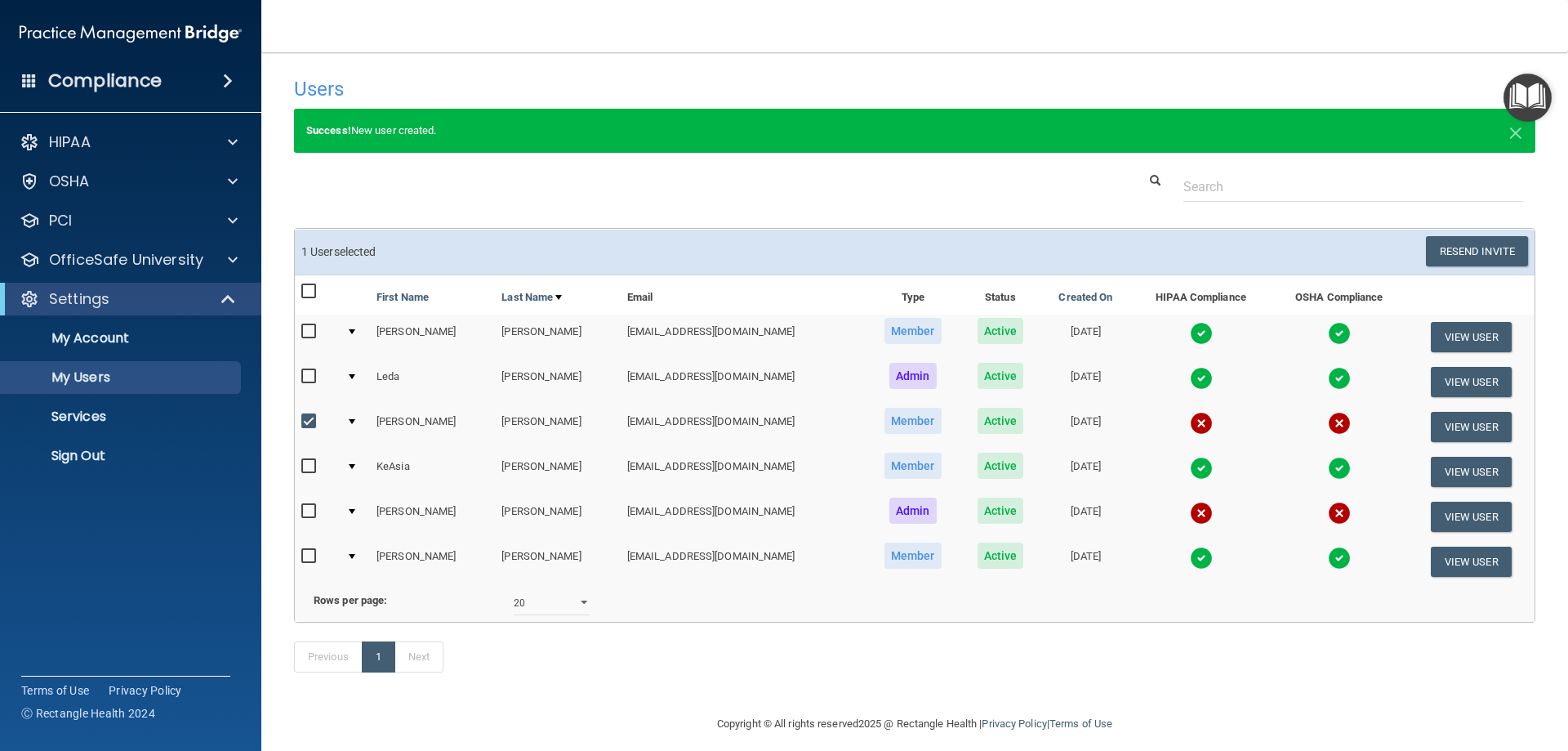
click at [307, 510] on input "checkbox" at bounding box center [311, 511] width 19 height 13
checkbox input "true"
click at [1459, 241] on button "Resend Invite" at bounding box center [1477, 252] width 102 height 31
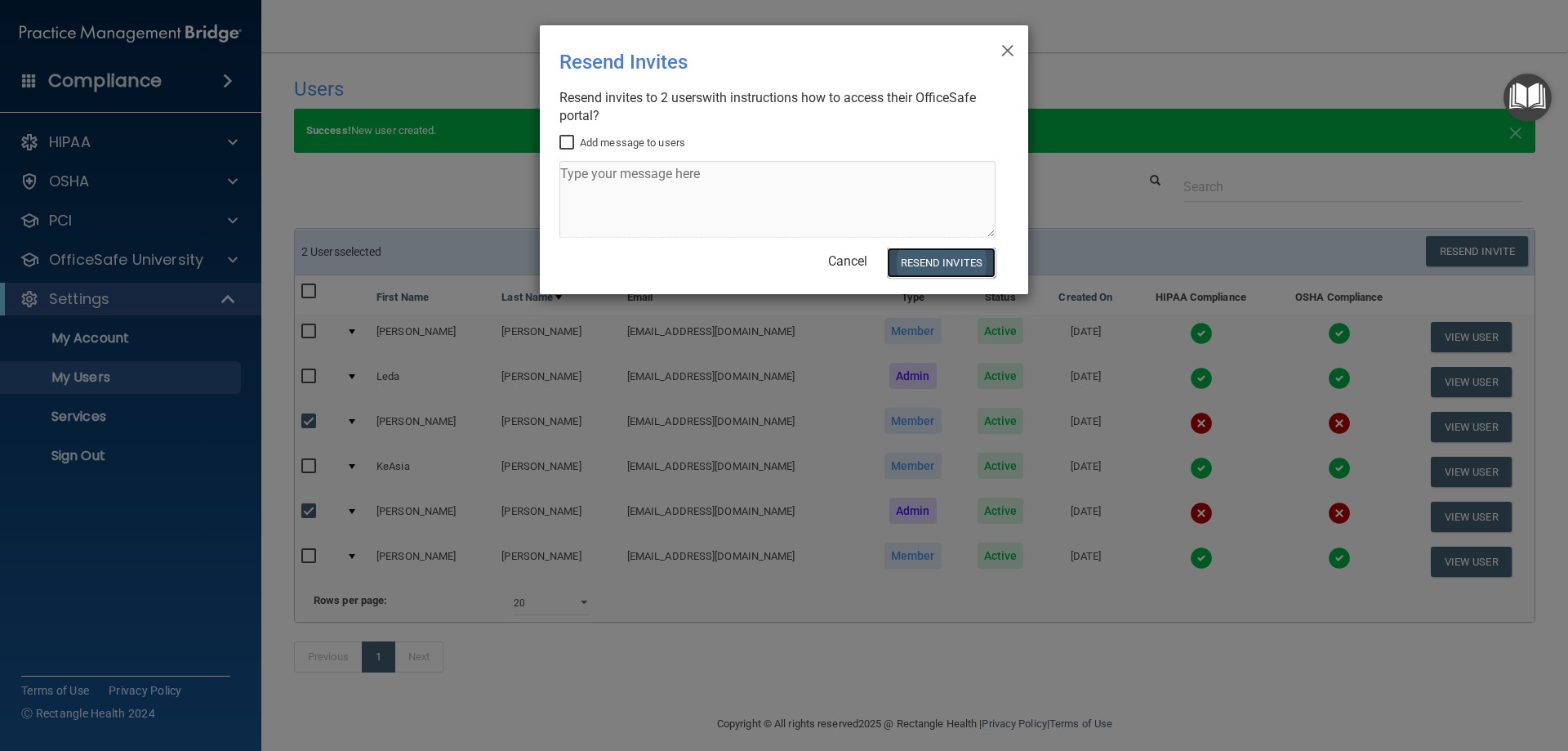
click at [979, 269] on button "Resend Invites" at bounding box center [941, 263] width 109 height 31
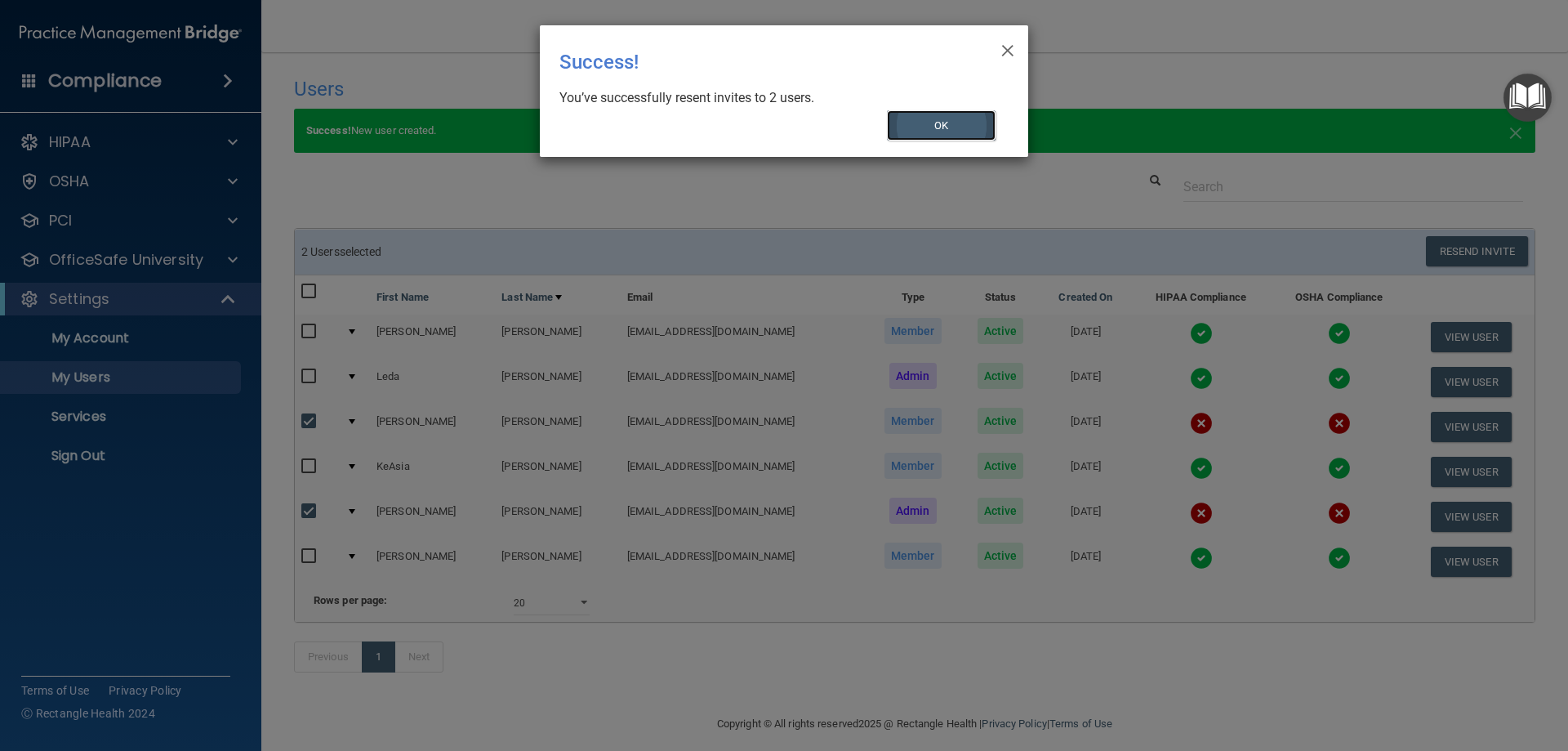
click at [949, 128] on button "OK" at bounding box center [942, 126] width 110 height 31
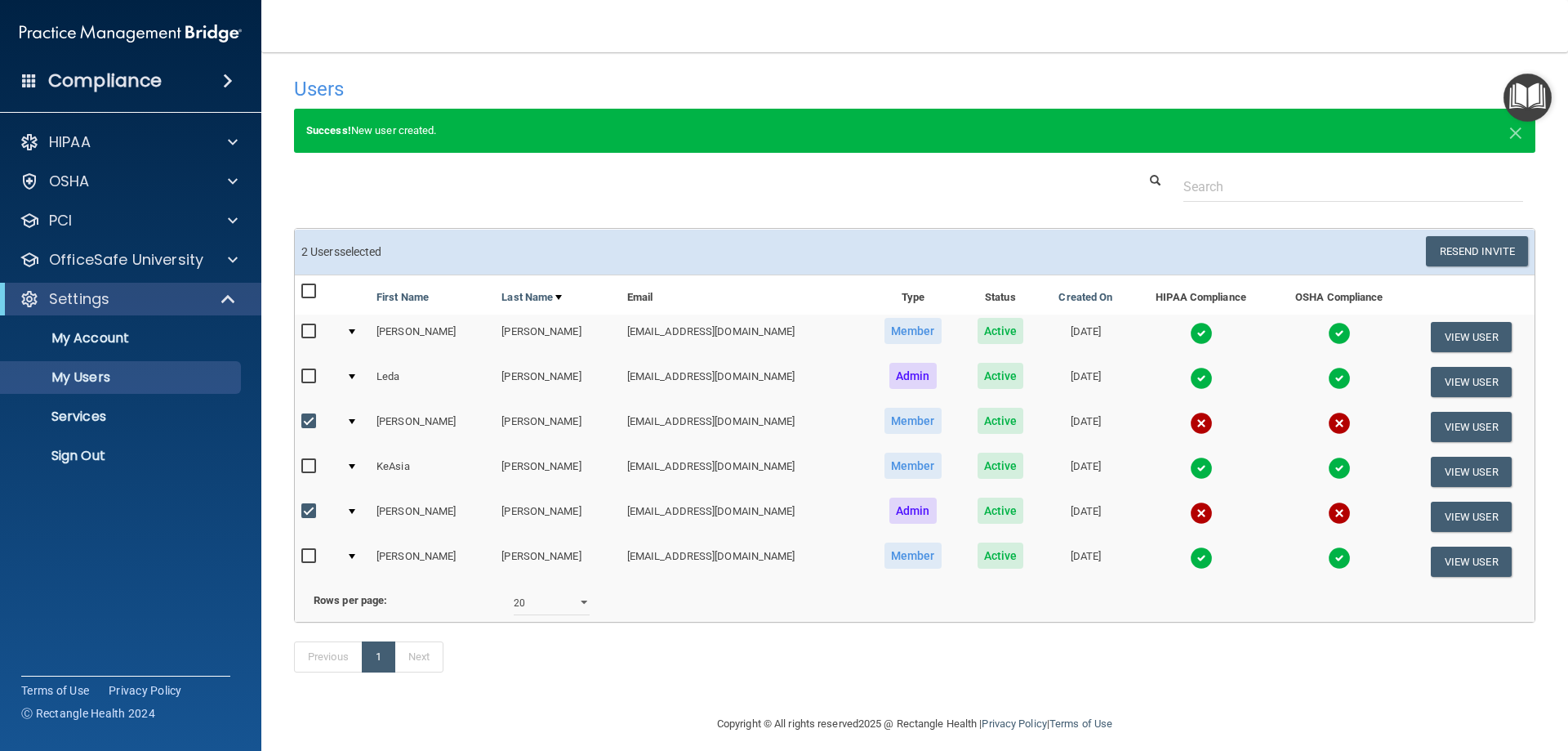
click at [104, 90] on h4 "Compliance" at bounding box center [105, 80] width 113 height 22
